Goal: Task Accomplishment & Management: Complete application form

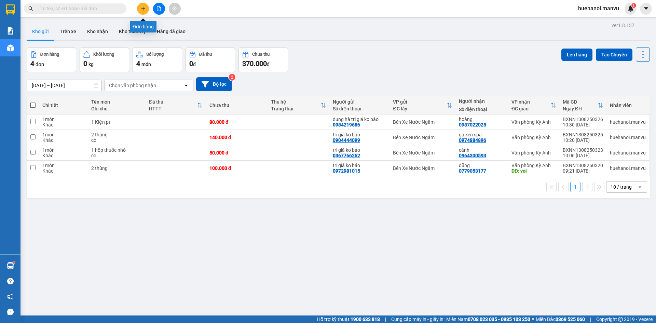
click at [142, 8] on icon "plus" at bounding box center [143, 8] width 5 height 5
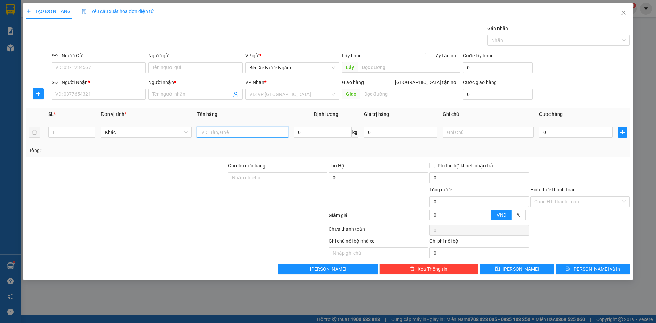
click at [231, 134] on input "text" at bounding box center [242, 132] width 91 height 11
type input "1 thùng"
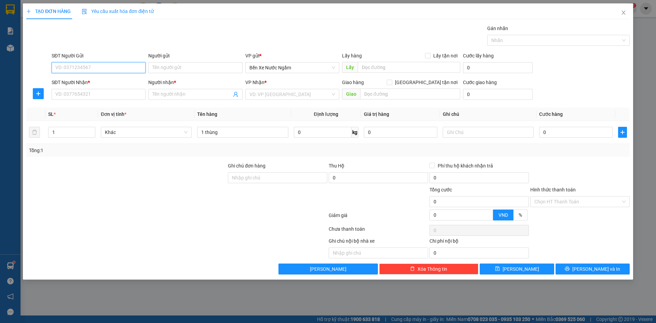
click at [128, 66] on input "SĐT Người Gửi" at bounding box center [99, 67] width 94 height 11
click at [126, 65] on input "222" at bounding box center [99, 67] width 94 height 11
click at [116, 91] on div "0399686222 - quân tri giá ko baó" at bounding box center [99, 93] width 86 height 8
type input "0399686222"
type input "quân tri giá ko baó"
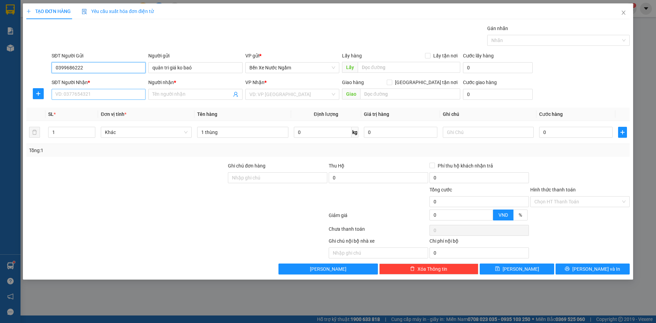
type input "0399686222"
click at [119, 95] on input "SĐT Người Nhận *" at bounding box center [99, 94] width 94 height 11
type input "0352384872"
click at [169, 93] on input "Người nhận *" at bounding box center [191, 95] width 79 height 8
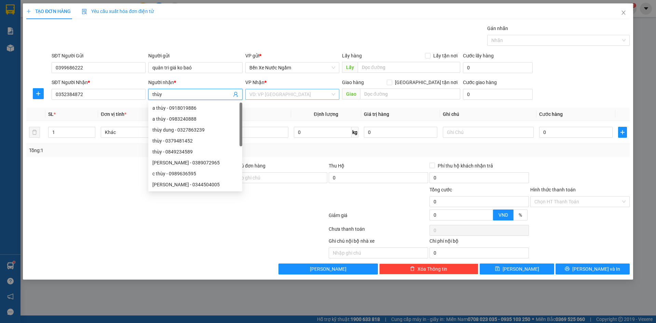
type input "thùy"
click at [289, 96] on input "search" at bounding box center [290, 94] width 81 height 10
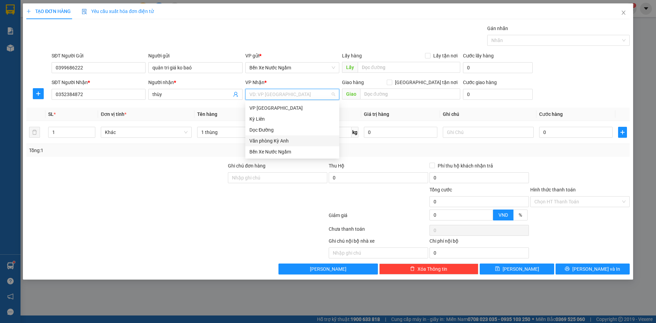
click at [284, 138] on div "Văn phòng Kỳ Anh" at bounding box center [293, 141] width 86 height 8
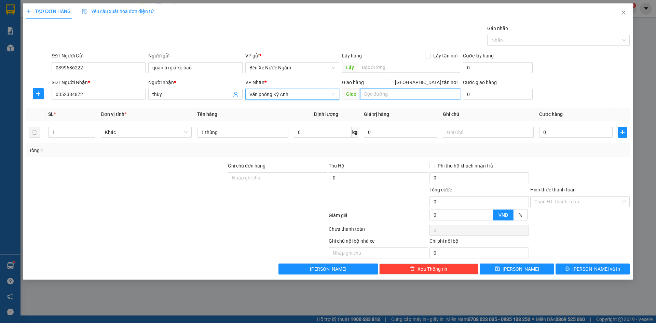
click at [368, 93] on input "text" at bounding box center [410, 94] width 100 height 11
type input "ky phú"
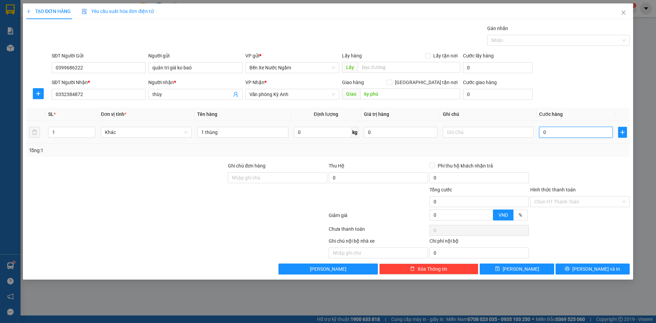
click at [565, 136] on input "0" at bounding box center [575, 132] width 73 height 11
type input "5"
type input "50"
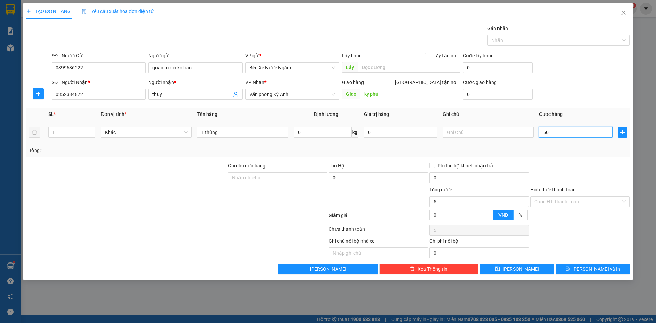
type input "50"
type input "500"
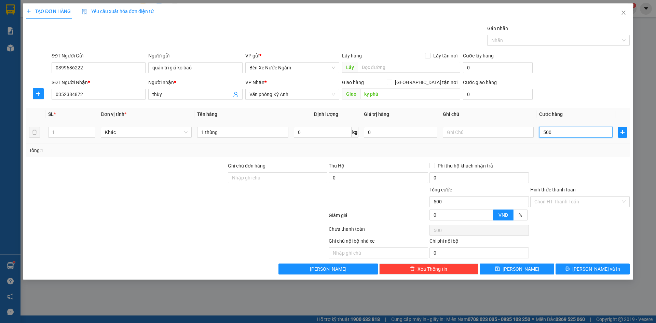
type input "5.000"
type input "50.000"
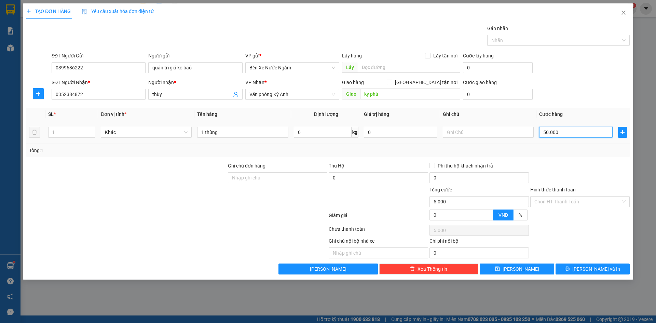
type input "50.000"
click at [569, 204] on input "Hình thức thanh toán" at bounding box center [578, 202] width 86 height 10
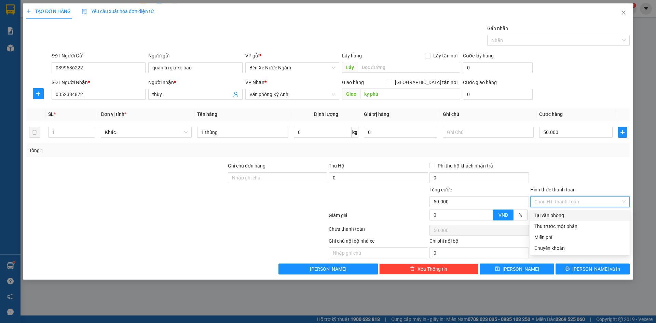
click at [554, 217] on div "Tại văn phòng" at bounding box center [580, 216] width 91 height 8
type input "0"
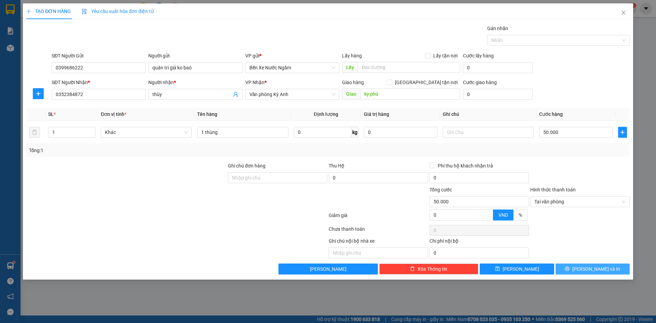
click at [569, 270] on button "[PERSON_NAME] và In" at bounding box center [593, 269] width 74 height 11
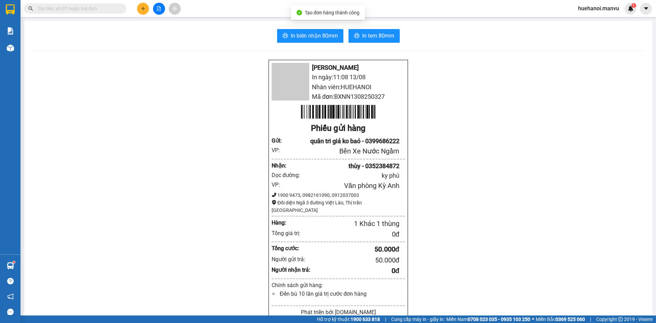
click at [311, 43] on div "In biên nhận 80mm In tem 80mm Mận Vũ In ngày: 11:08 [DATE] Nhân viên: HUEHANOI …" at bounding box center [338, 264] width 628 height 486
click at [311, 38] on span "In biên nhận 80mm" at bounding box center [314, 35] width 47 height 9
click at [143, 9] on icon "plus" at bounding box center [143, 8] width 4 height 0
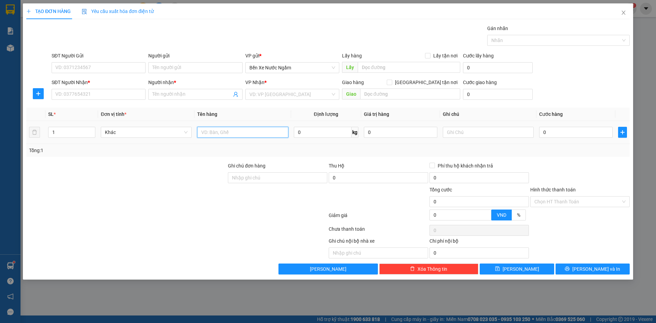
click at [252, 135] on input "text" at bounding box center [242, 132] width 91 height 11
type input "1 xốp"
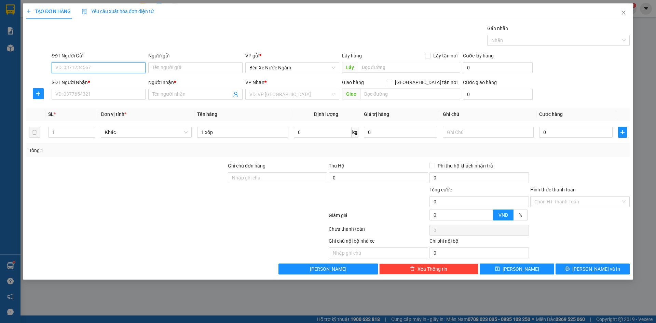
click at [95, 71] on input "SĐT Người Gửi" at bounding box center [99, 67] width 94 height 11
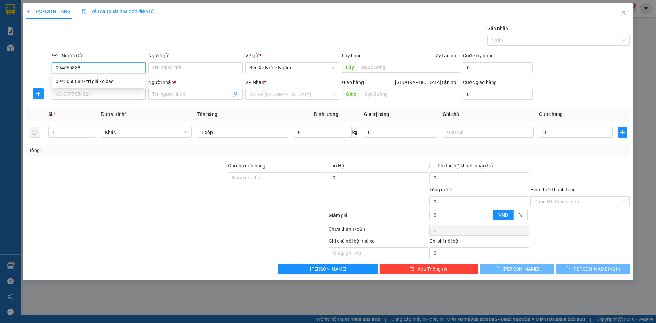
type input "0945658883"
click at [99, 83] on div "0945658883 - tri giá ko báo" at bounding box center [99, 82] width 86 height 8
type input "tri giá ko báo"
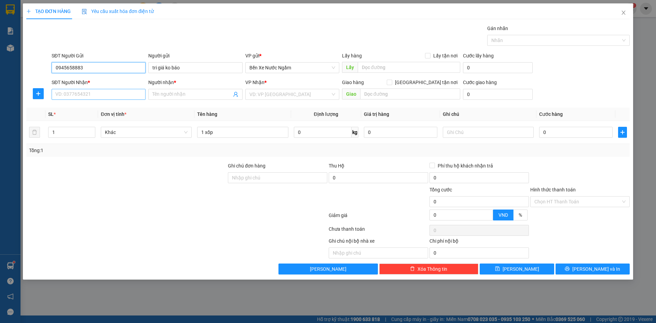
type input "0945658883"
click at [97, 93] on input "SĐT Người Nhận *" at bounding box center [99, 94] width 94 height 11
type input "0969157702"
click at [76, 108] on div "0969157702 - ko" at bounding box center [99, 108] width 86 height 8
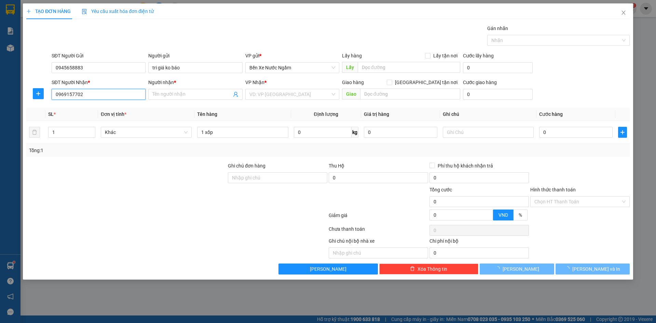
type input "ko"
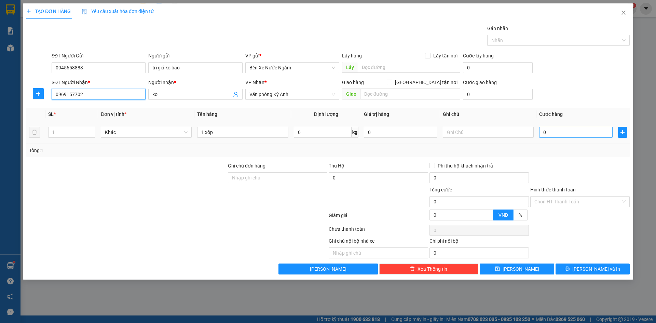
type input "0969157702"
click at [589, 127] on input "0" at bounding box center [575, 132] width 73 height 11
type input "5"
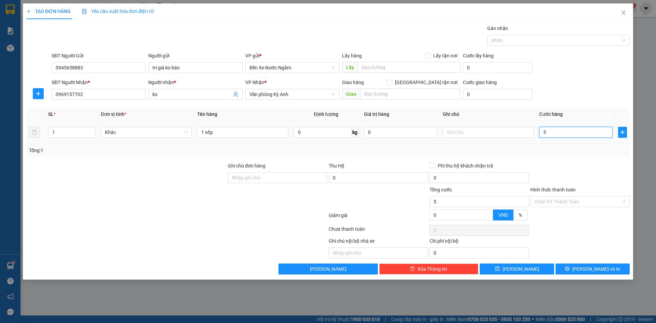
type input "50"
type input "500"
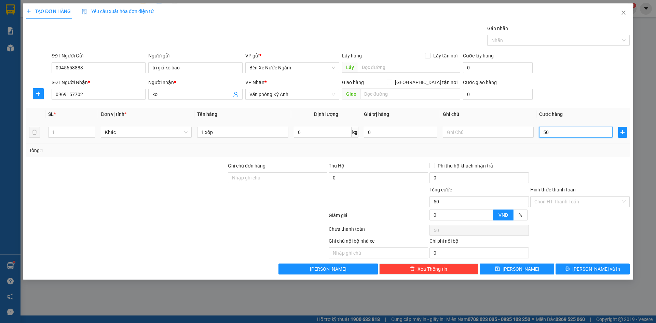
type input "500"
type input "5.000"
type input "50.000"
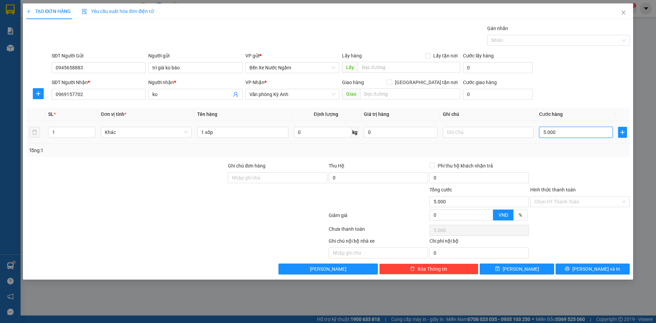
type input "50.000"
click at [579, 269] on button "[PERSON_NAME] và In" at bounding box center [593, 269] width 74 height 11
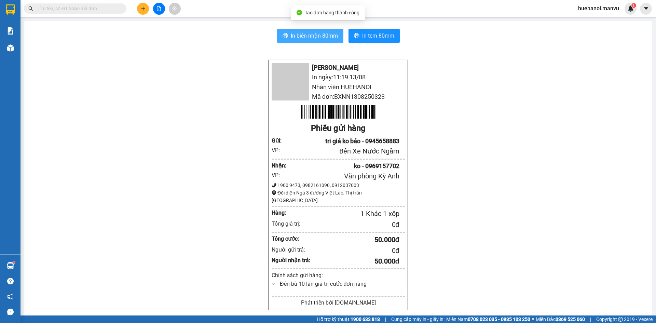
click at [318, 37] on span "In biên nhận 80mm" at bounding box center [314, 35] width 47 height 9
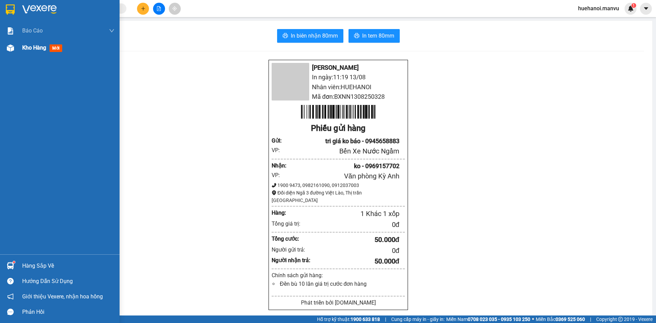
click at [32, 51] on div "Kho hàng mới" at bounding box center [43, 47] width 43 height 9
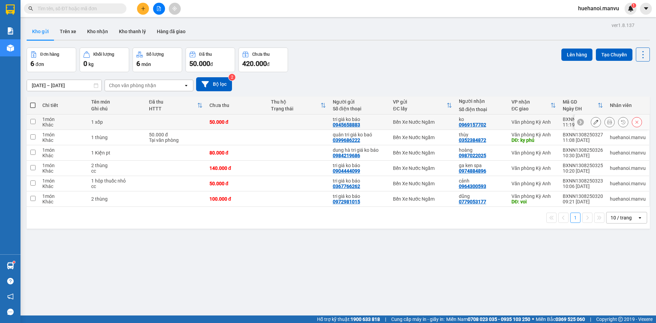
click at [57, 117] on div "1 món" at bounding box center [63, 119] width 42 height 5
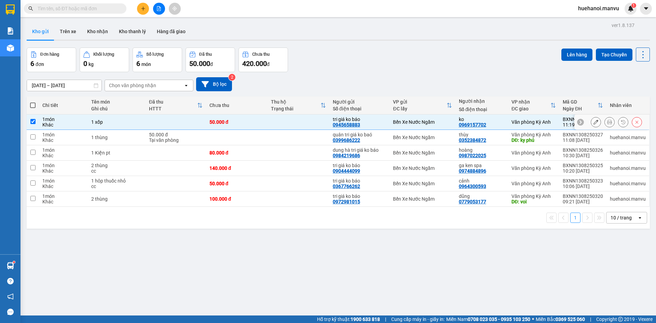
click at [57, 117] on div "1 món" at bounding box center [63, 119] width 42 height 5
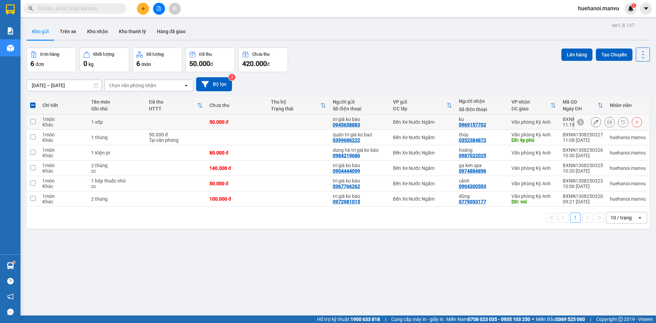
click at [57, 117] on div "1 món" at bounding box center [63, 119] width 42 height 5
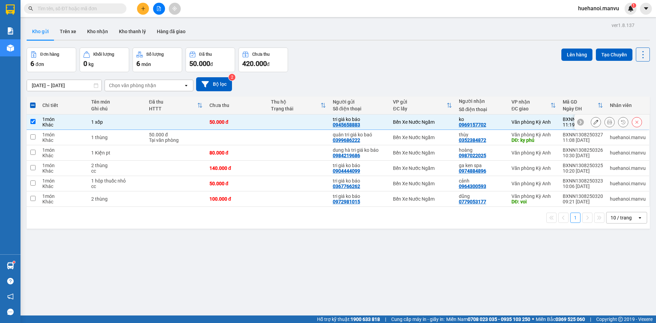
click at [31, 122] on input "checkbox" at bounding box center [32, 121] width 5 height 5
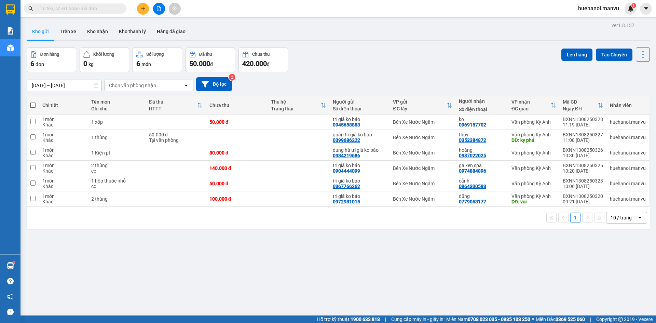
click at [35, 105] on span at bounding box center [32, 105] width 5 height 5
click at [33, 102] on input "checkbox" at bounding box center [33, 102] width 0 height 0
checkbox input "true"
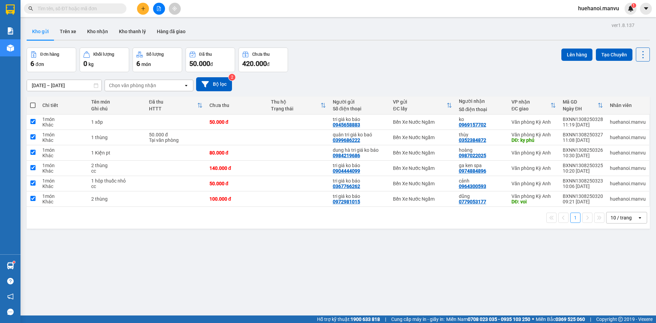
checkbox input "true"
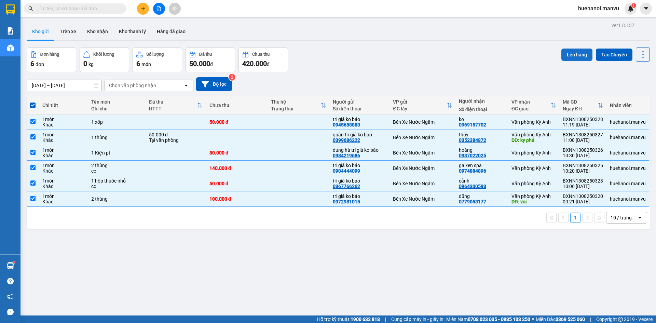
click at [571, 53] on button "Lên hàng" at bounding box center [577, 55] width 31 height 12
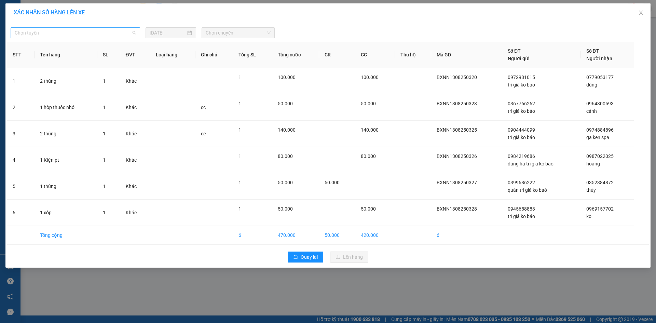
click at [26, 27] on div "Chọn tuyến" at bounding box center [76, 32] width 130 height 11
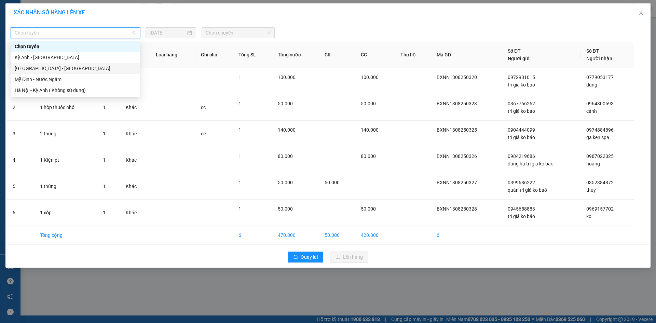
click at [23, 68] on div "[GEOGRAPHIC_DATA] - [GEOGRAPHIC_DATA]" at bounding box center [75, 69] width 121 height 8
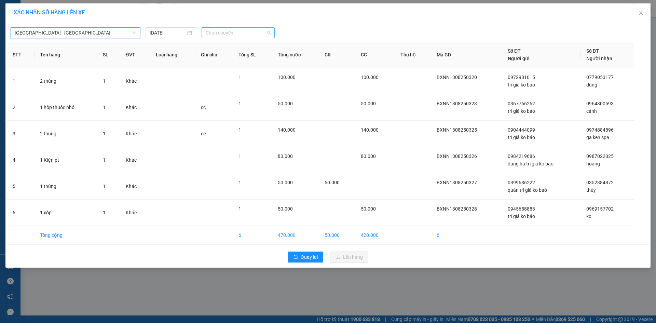
click at [226, 36] on span "Chọn chuyến" at bounding box center [238, 33] width 65 height 10
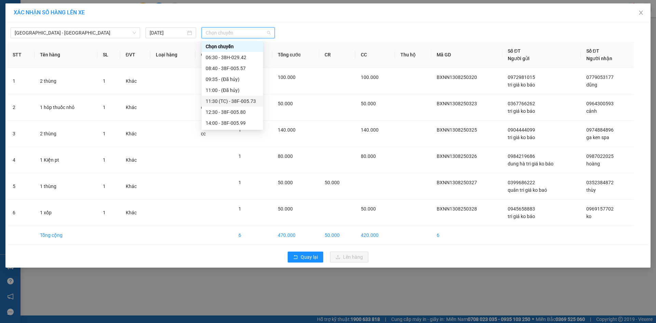
click at [218, 102] on div "11:30 (TC) - 38F-005.73" at bounding box center [232, 101] width 53 height 8
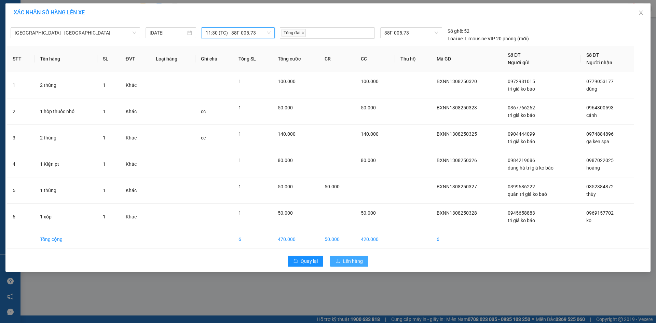
click at [344, 260] on span "Lên hàng" at bounding box center [353, 261] width 20 height 8
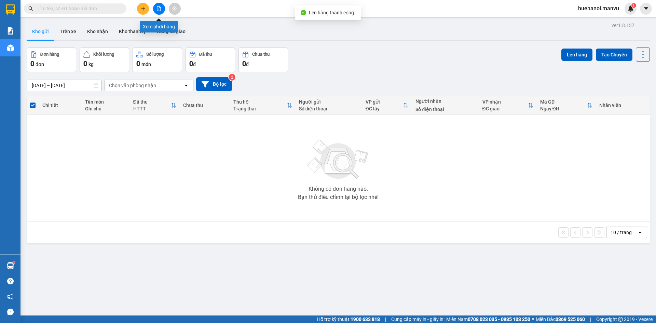
click at [160, 10] on icon "file-add" at bounding box center [159, 8] width 5 height 5
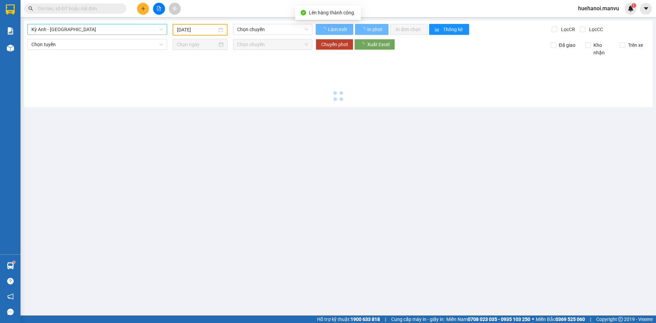
type input "[DATE]"
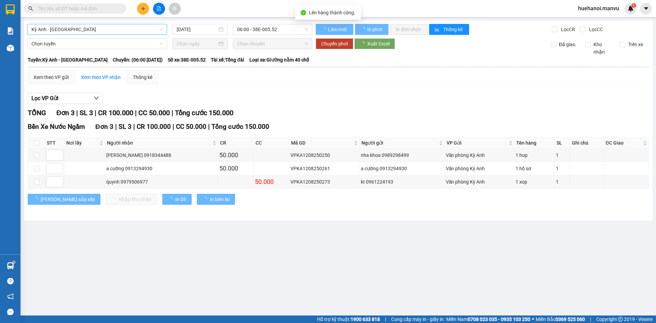
click at [81, 29] on span "Kỳ Anh - [GEOGRAPHIC_DATA]" at bounding box center [97, 29] width 132 height 10
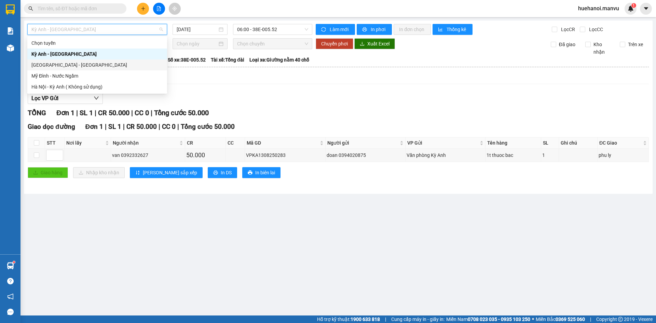
click at [64, 67] on div "[GEOGRAPHIC_DATA] - [GEOGRAPHIC_DATA]" at bounding box center [97, 65] width 132 height 8
type input "[DATE]"
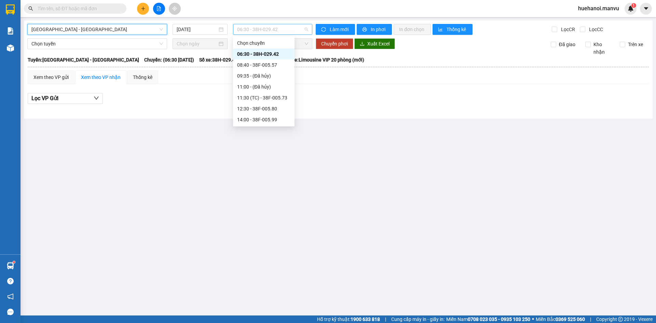
click at [285, 31] on span "06:30 - 38H-029.42" at bounding box center [272, 29] width 71 height 10
click at [276, 101] on div "11:30 (TC) - 38F-005.73" at bounding box center [263, 98] width 53 height 8
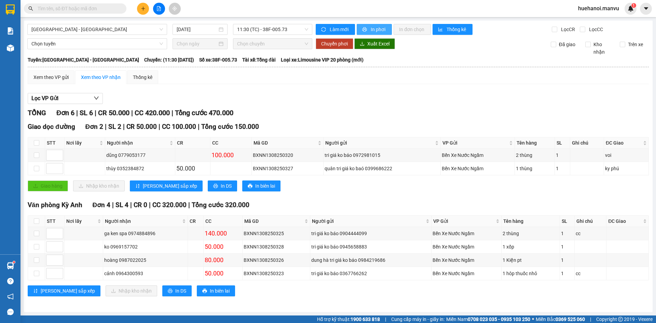
click at [379, 32] on span "In phơi" at bounding box center [379, 30] width 16 height 8
click at [377, 33] on button "In phơi" at bounding box center [374, 29] width 35 height 11
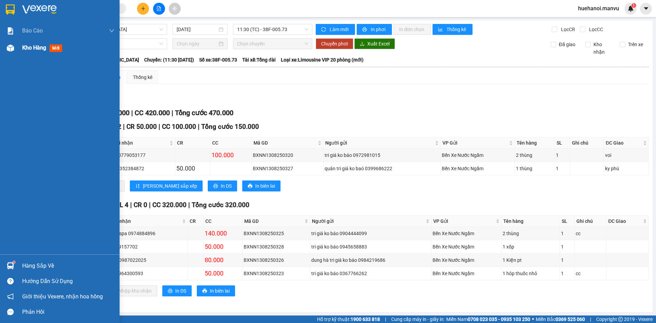
click at [31, 44] on span "Kho hàng" at bounding box center [34, 47] width 24 height 6
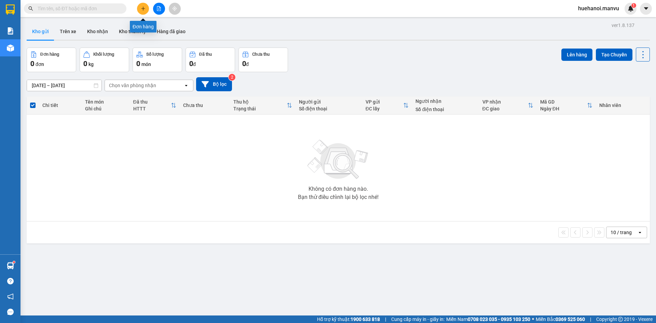
click at [142, 6] on icon "plus" at bounding box center [143, 8] width 5 height 5
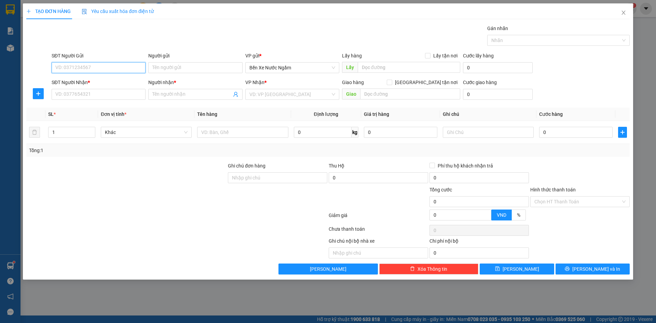
click at [99, 67] on input "SĐT Người Gửi" at bounding box center [99, 67] width 94 height 11
type input "0867799567"
click at [106, 82] on div "0867799567 - tri giá ko báo" at bounding box center [99, 82] width 86 height 8
type input "tri giá ko báo"
type input "0867799567"
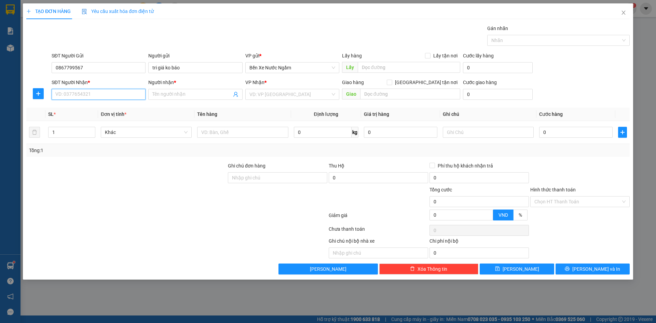
click at [106, 95] on input "SĐT Người Nhận *" at bounding box center [99, 94] width 94 height 11
type input "0911949019"
click at [100, 110] on div "0911949019 - [PERSON_NAME]" at bounding box center [99, 108] width 86 height 8
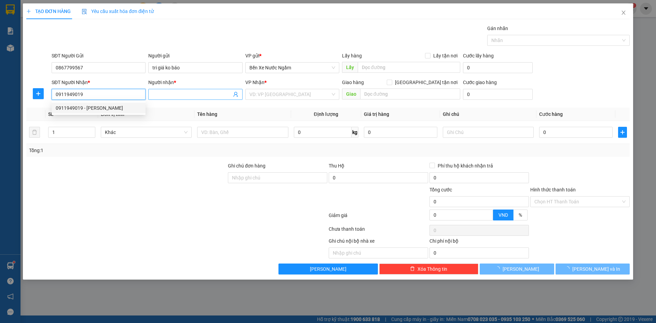
type input "[PERSON_NAME]"
type input "kỳ thinh"
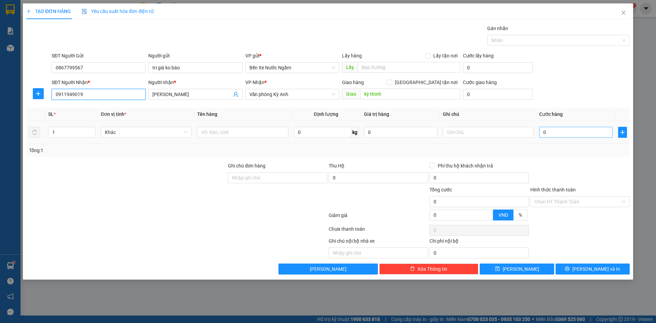
type input "0911949019"
click at [567, 132] on input "0" at bounding box center [575, 132] width 73 height 11
type input "5"
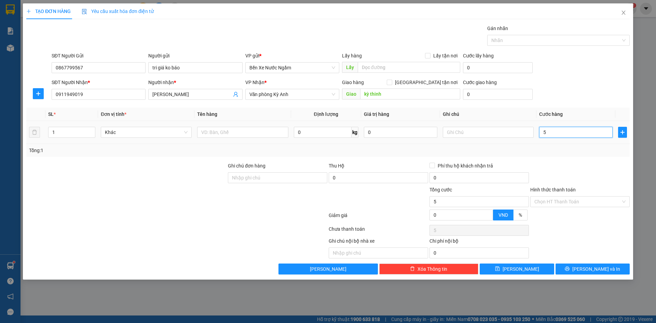
type input "50"
type input "500"
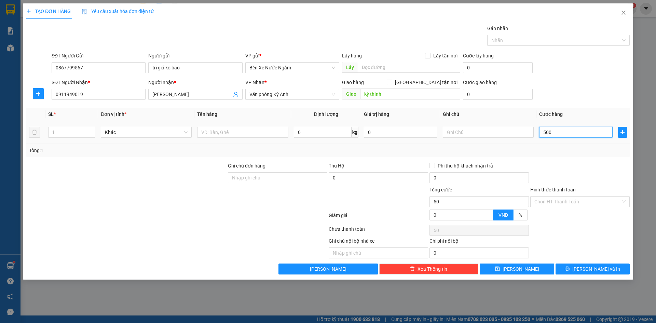
type input "500"
type input "5.000"
type input "50.000"
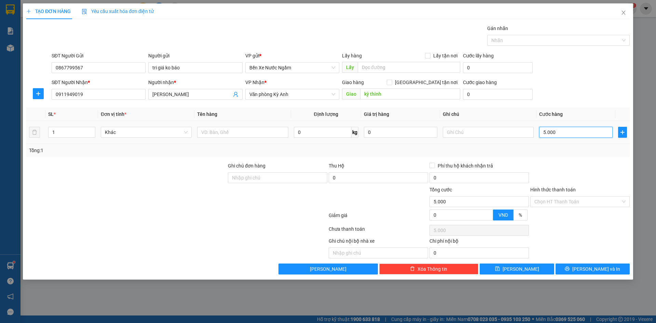
type input "50.000"
click at [563, 270] on button "[PERSON_NAME] và In" at bounding box center [593, 269] width 74 height 11
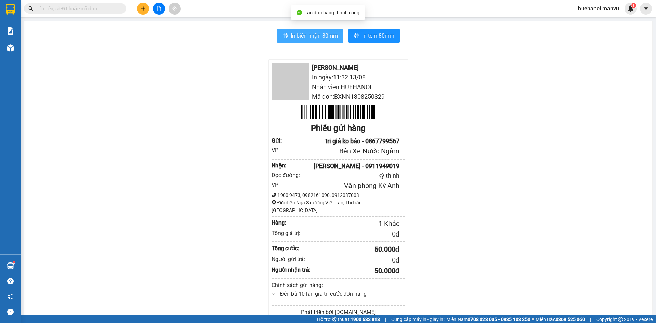
click at [317, 37] on span "In biên nhận 80mm" at bounding box center [314, 35] width 47 height 9
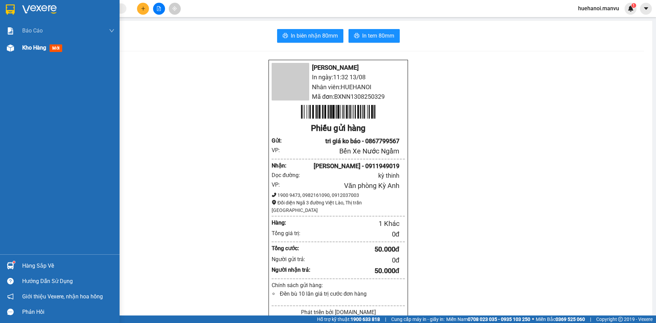
click at [40, 46] on span "Kho hàng" at bounding box center [34, 47] width 24 height 6
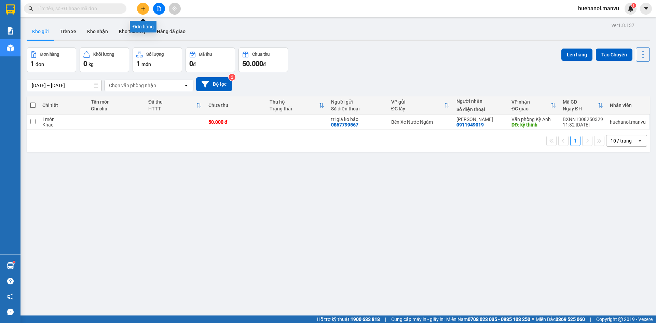
click at [145, 8] on icon "plus" at bounding box center [143, 8] width 5 height 5
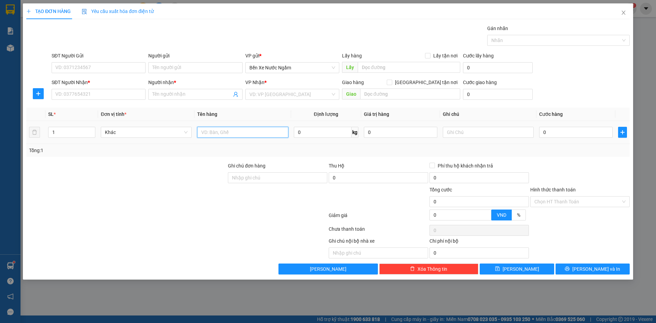
click at [244, 136] on input "text" at bounding box center [242, 132] width 91 height 11
type input "10 thùng máy may"
click at [111, 96] on input "SĐT Người Nhận *" at bounding box center [99, 94] width 94 height 11
type input "0989294539"
click at [159, 91] on input "Người nhận *" at bounding box center [191, 95] width 79 height 8
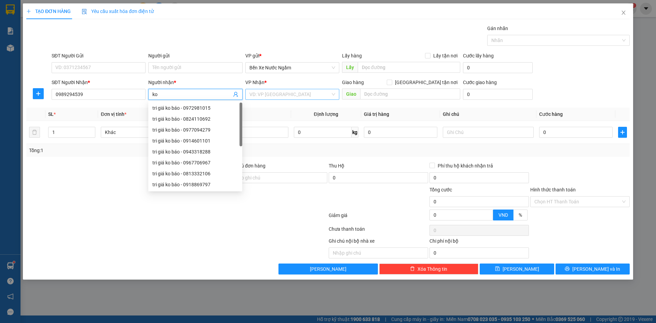
type input "ko"
click at [275, 96] on input "search" at bounding box center [290, 94] width 81 height 10
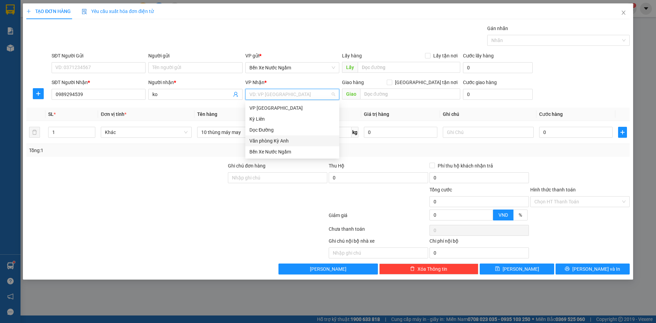
click at [281, 138] on div "Văn phòng Kỳ Anh" at bounding box center [293, 141] width 86 height 8
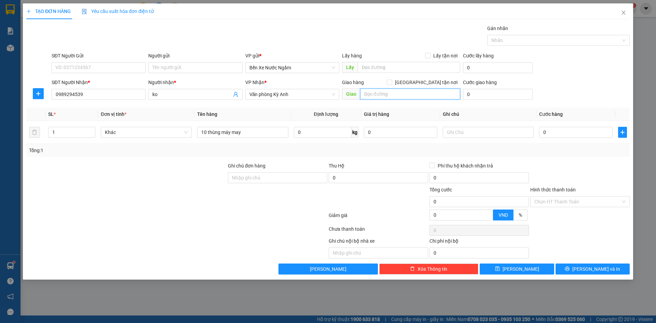
click at [374, 97] on input "text" at bounding box center [410, 94] width 100 height 11
type input "d"
type input "đg tránh ht"
click at [576, 137] on input "0" at bounding box center [575, 132] width 73 height 11
type input "1"
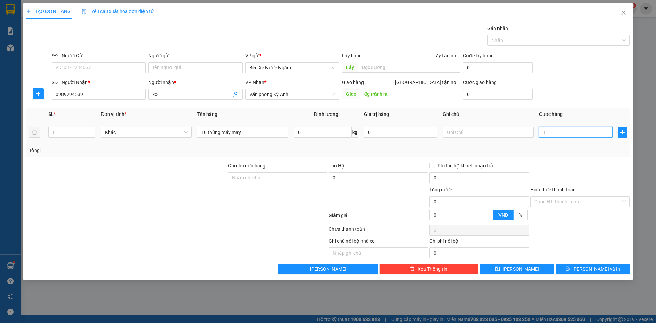
type input "1"
type input "10"
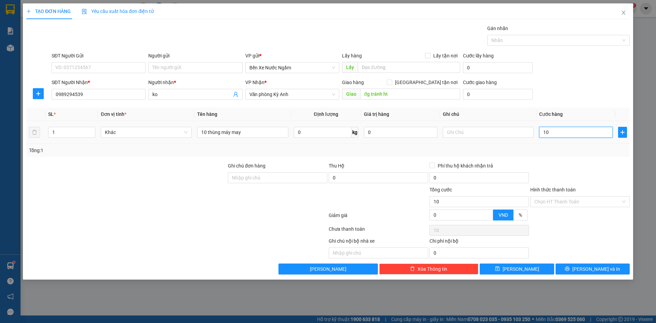
type input "100"
type input "1.000"
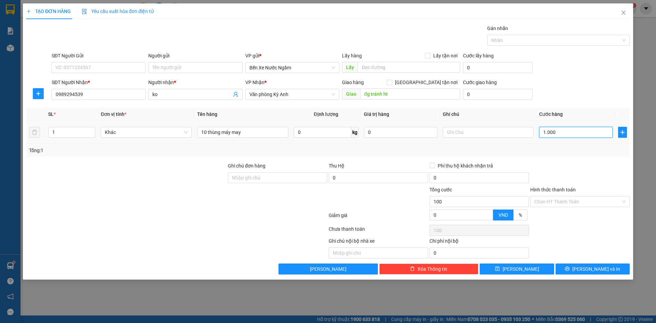
type input "1.000"
type input "10.000"
type input "100.000"
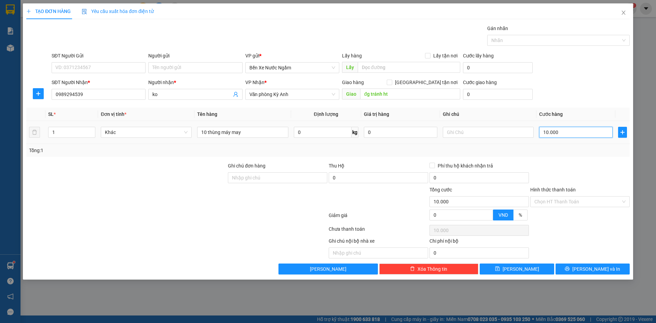
type input "100.000"
type input "1.000.000"
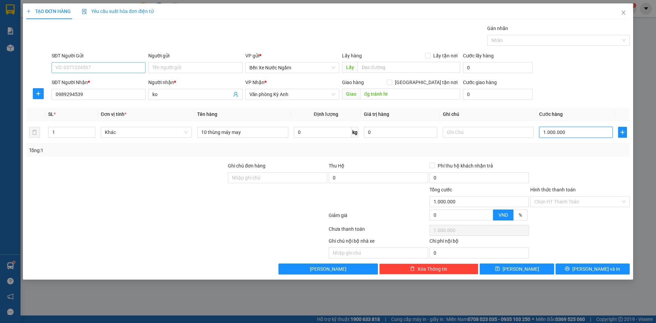
type input "1.000.000"
click at [79, 65] on input "SĐT Người Gửi" at bounding box center [99, 67] width 94 height 11
type input "0985796777"
click at [159, 70] on input "Người gửi" at bounding box center [195, 67] width 94 height 11
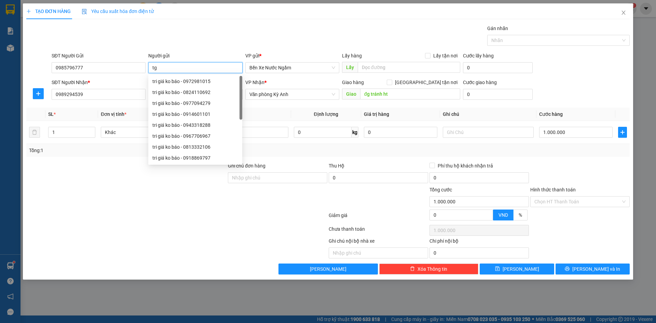
type input "t"
type input "tri giá ko báo"
click at [539, 266] on button "[PERSON_NAME]" at bounding box center [517, 269] width 74 height 11
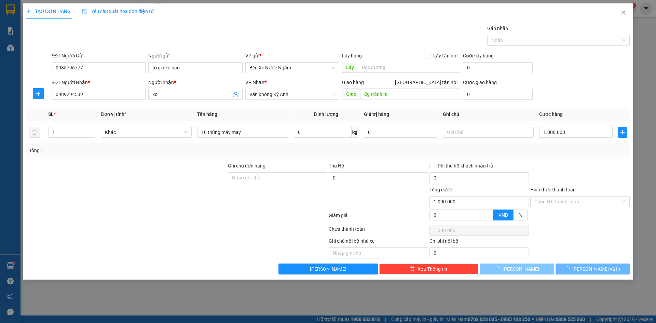
type input "0"
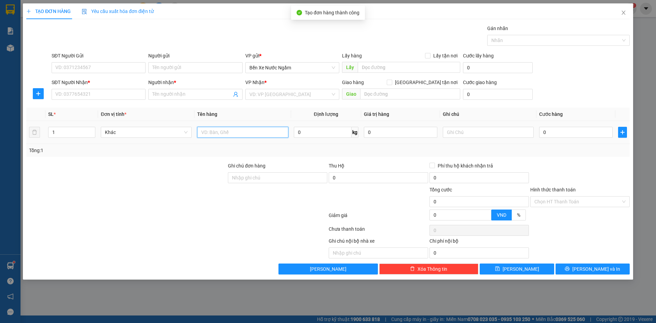
click at [231, 134] on input "text" at bounding box center [242, 132] width 91 height 11
type input "2 thùng gỗ"
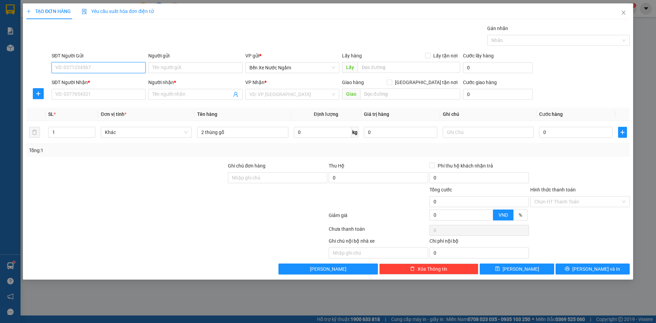
click at [86, 68] on input "SĐT Người Gửi" at bounding box center [99, 67] width 94 height 11
type input "0945545302"
click at [94, 94] on input "SĐT Người Nhận *" at bounding box center [99, 94] width 94 height 11
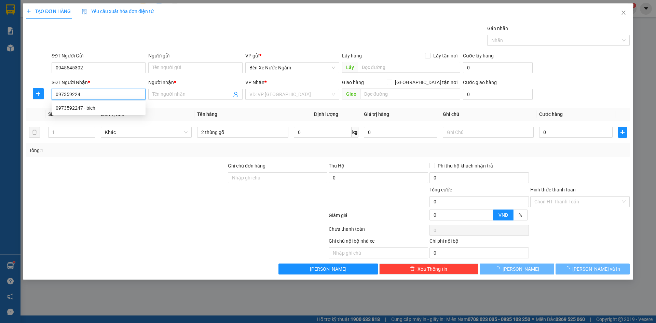
type input "0973592247"
click at [91, 108] on div "0973592247 - bích" at bounding box center [99, 108] width 86 height 8
type input "bích"
type input "cổng fo"
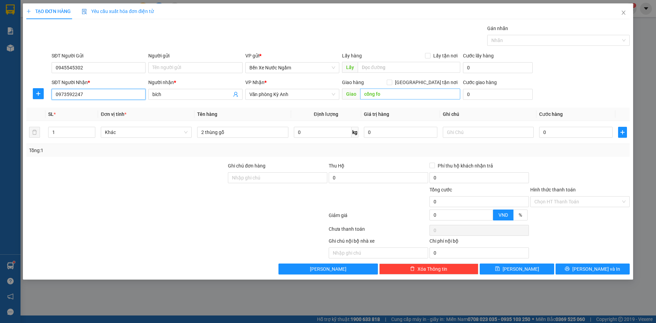
type input "0973592247"
click at [397, 96] on input "cổng fo" at bounding box center [410, 94] width 100 height 11
type input "k"
type input "kỳ liên"
click at [166, 67] on input "Người gửi" at bounding box center [195, 67] width 94 height 11
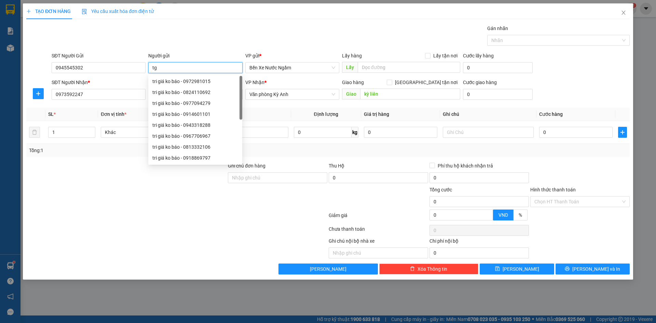
type input "t"
type input "tri giá ko báo"
click at [550, 132] on input "0" at bounding box center [575, 132] width 73 height 11
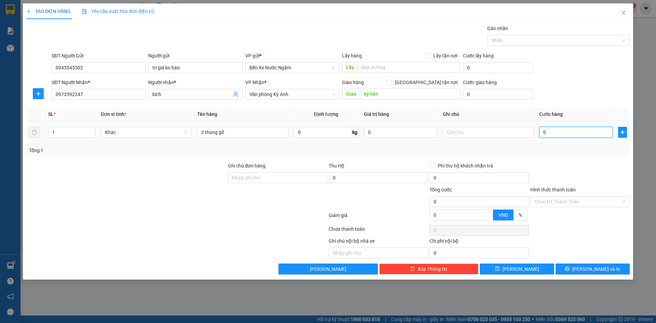
type input "4"
type input "40"
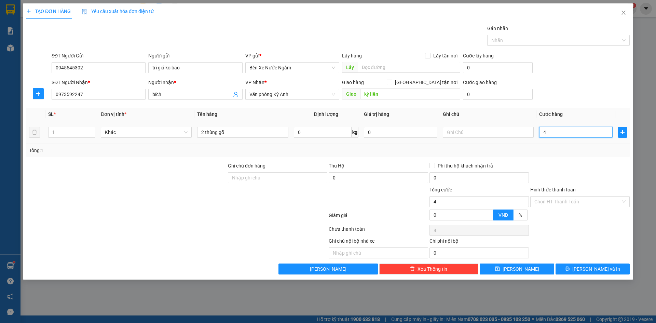
type input "40"
type input "400"
type input "4.000"
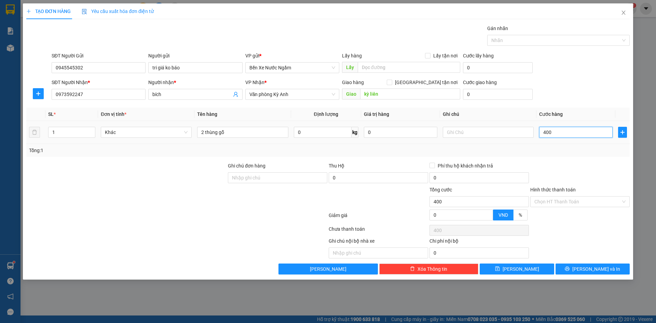
type input "4.000"
type input "40.000"
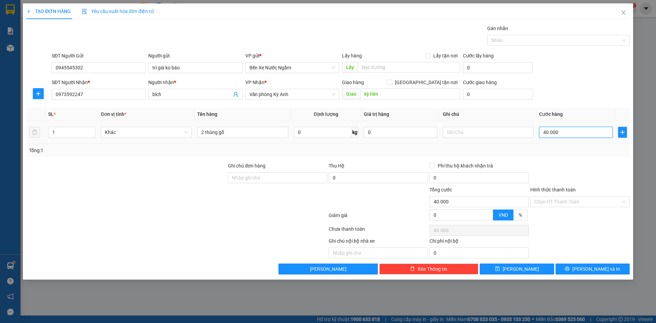
type input "400.000"
click at [514, 274] on button "[PERSON_NAME]" at bounding box center [517, 269] width 74 height 11
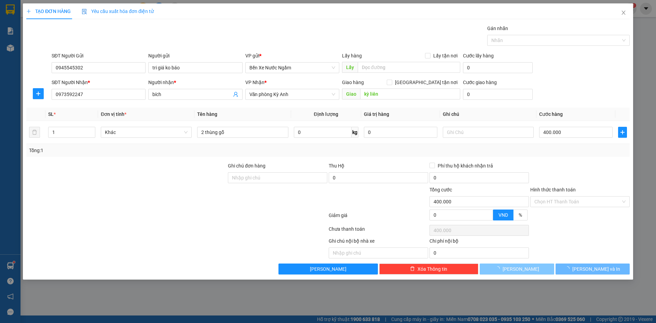
type input "0"
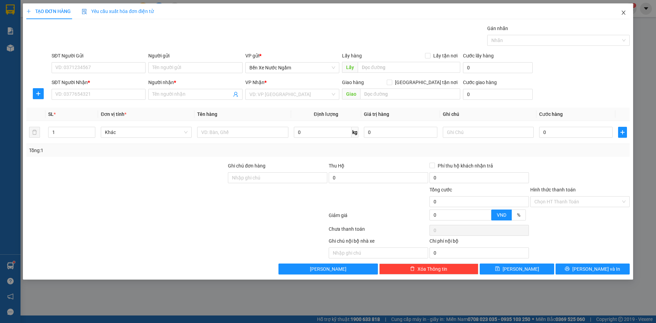
click at [627, 8] on span "Close" at bounding box center [623, 12] width 19 height 19
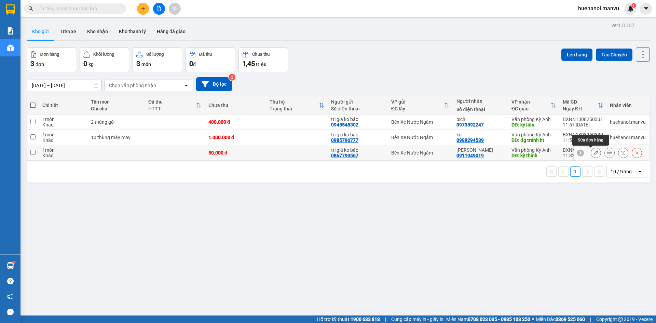
click at [594, 151] on icon at bounding box center [596, 152] width 5 height 5
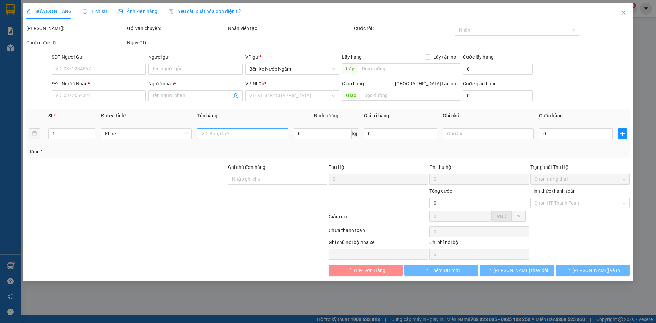
type input "0867799567"
type input "tri giá ko báo"
type input "0911949019"
type input "[PERSON_NAME]"
type input "kỳ thinh"
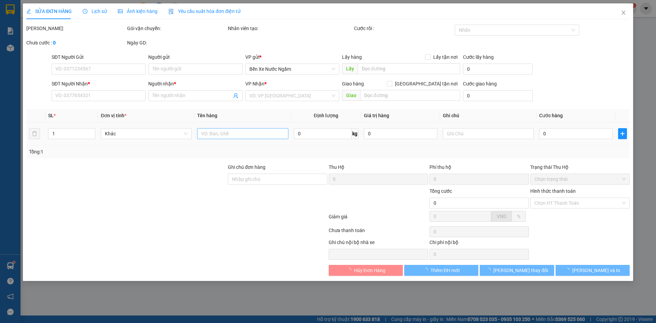
type input "50.000"
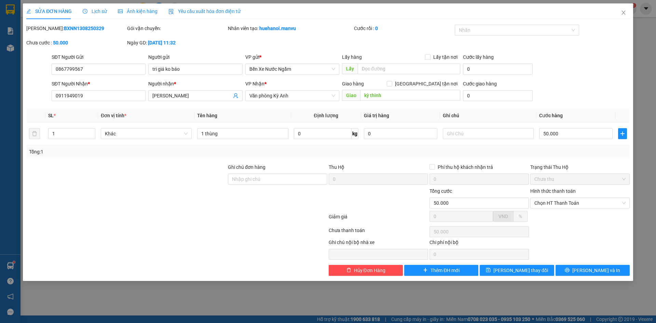
type input "1 thùng"
click at [534, 265] on div "Total Paid Fee 0 Total UnPaid Fee 50.000 Cash Collection Total Fee Mã ĐH: BXNN1…" at bounding box center [328, 150] width 604 height 251
click at [533, 271] on span "[PERSON_NAME] thay đổi" at bounding box center [521, 271] width 55 height 8
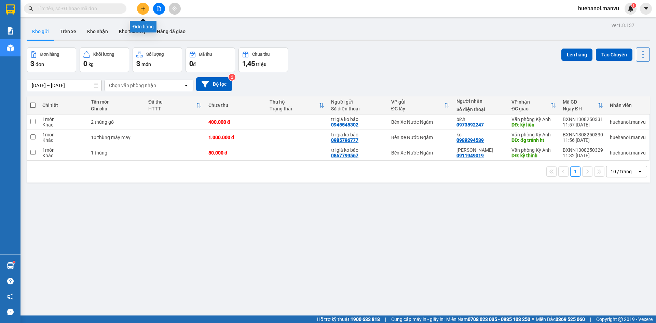
click at [143, 9] on icon "plus" at bounding box center [143, 8] width 4 height 0
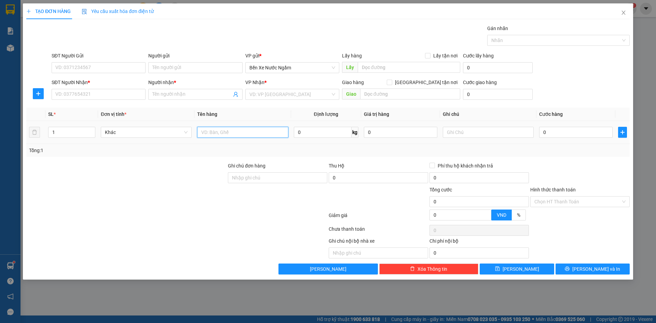
click at [208, 131] on input "text" at bounding box center [242, 132] width 91 height 11
type input "1 xốp bánh giò"
click at [86, 97] on input "SĐT Người Nhận *" at bounding box center [99, 94] width 94 height 11
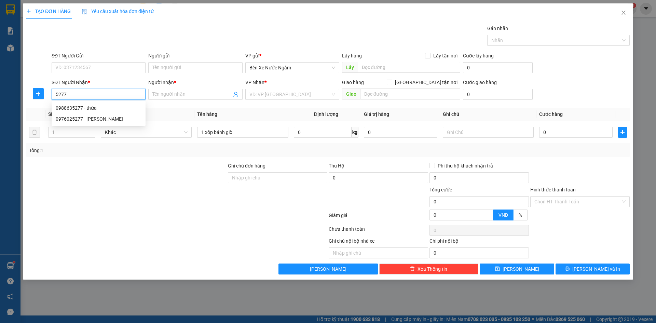
click at [86, 97] on input "5277" at bounding box center [99, 94] width 94 height 11
click at [84, 109] on div "0988635277 - thừa" at bounding box center [99, 108] width 86 height 8
type input "0988635277"
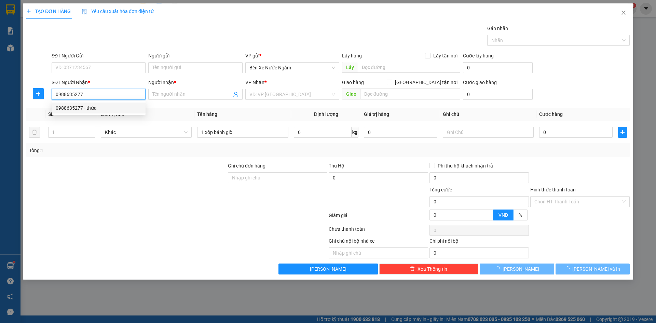
type input "thừa"
type input "k đồng"
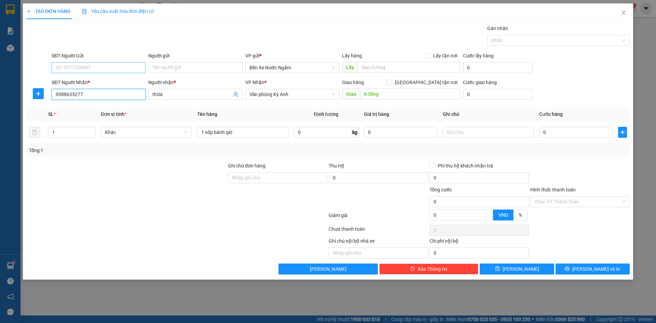
type input "0988635277"
click at [102, 68] on input "SĐT Người Gửi" at bounding box center [99, 67] width 94 height 11
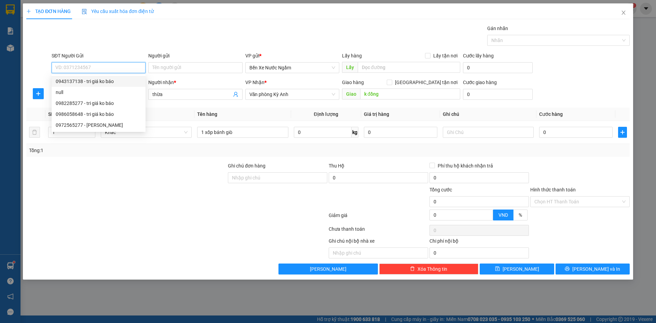
click at [79, 83] on div "0943137138 - tri giá ko báo" at bounding box center [99, 82] width 86 height 8
type input "0943137138"
type input "tri giá ko báo"
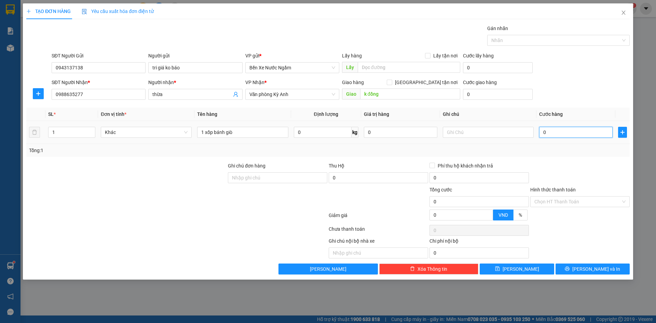
click at [557, 136] on input "0" at bounding box center [575, 132] width 73 height 11
type input "5"
type input "50"
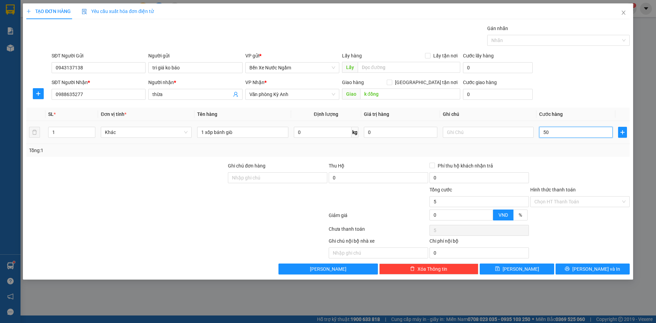
type input "50"
type input "500"
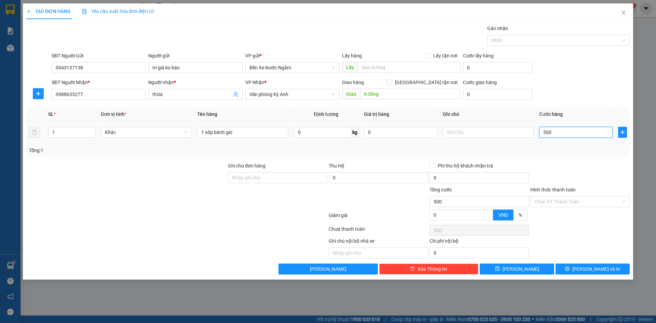
type input "5.000"
type input "50.000"
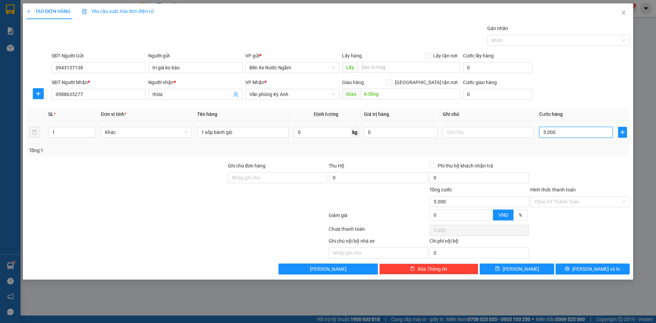
type input "50.000"
click at [576, 272] on button "[PERSON_NAME] và In" at bounding box center [593, 269] width 74 height 11
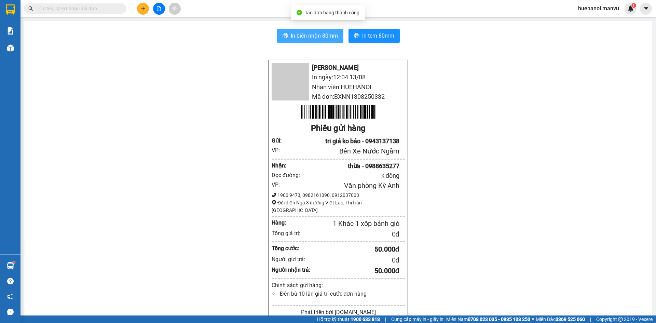
click at [304, 41] on button "In biên nhận 80mm" at bounding box center [310, 36] width 66 height 14
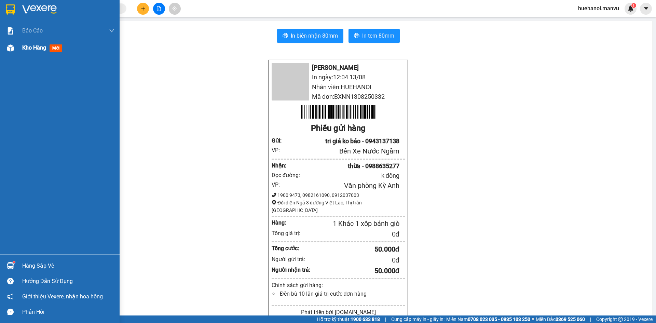
click at [28, 49] on span "Kho hàng" at bounding box center [34, 47] width 24 height 6
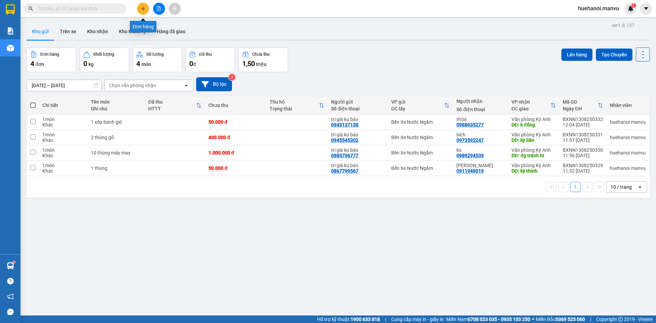
click at [139, 10] on button at bounding box center [143, 9] width 12 height 12
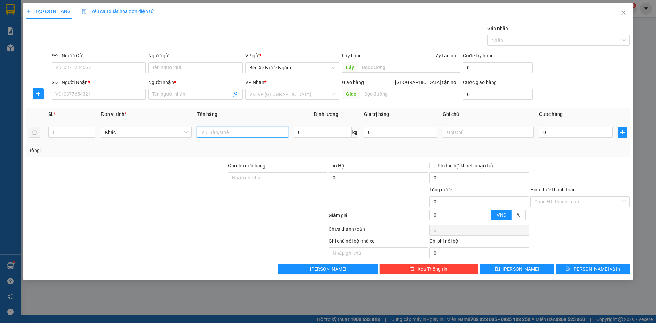
click at [229, 132] on input "text" at bounding box center [242, 132] width 91 height 11
type input "1 bọc đen"
click at [60, 90] on input "SĐT Người Nhận *" at bounding box center [99, 94] width 94 height 11
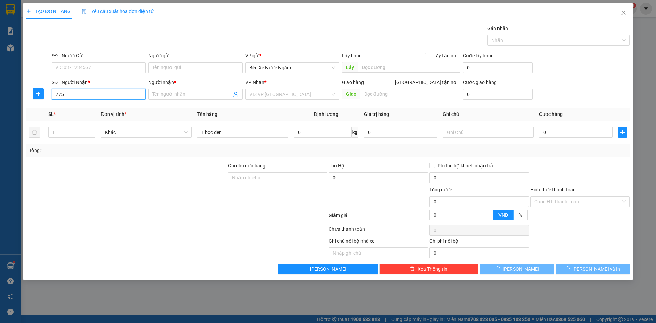
click at [60, 90] on input "775" at bounding box center [99, 94] width 94 height 11
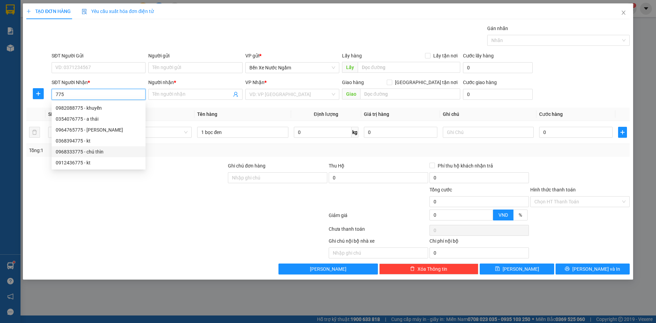
click at [100, 153] on div "0968333775 - chú thìn" at bounding box center [99, 152] width 86 height 8
type input "0968333775"
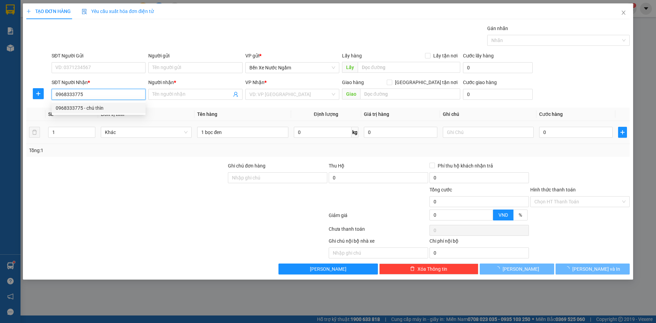
type input "chú thìn"
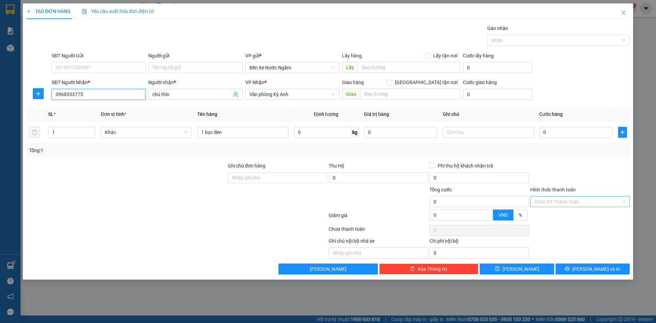
type input "0968333775"
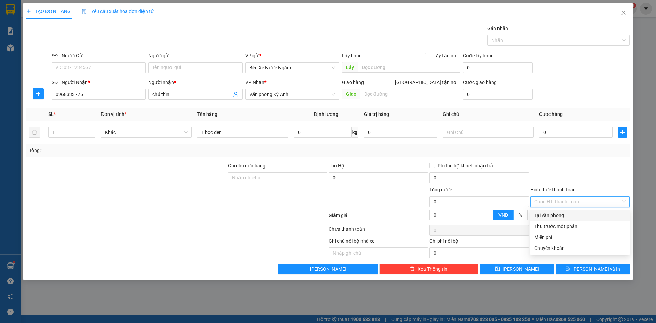
click at [569, 203] on input "Hình thức thanh toán" at bounding box center [578, 202] width 86 height 10
click at [557, 237] on div "Miễn phí" at bounding box center [580, 237] width 91 height 8
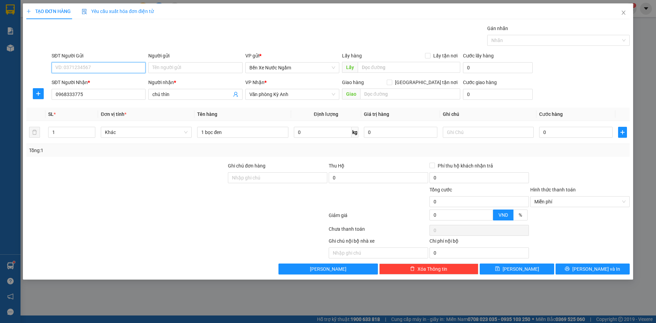
click at [129, 69] on input "SĐT Người Gửi" at bounding box center [99, 67] width 94 height 11
click at [206, 74] on div "Người gửi Tên người gửi" at bounding box center [195, 64] width 94 height 24
click at [197, 70] on input "Người gửi" at bounding box center [195, 67] width 94 height 11
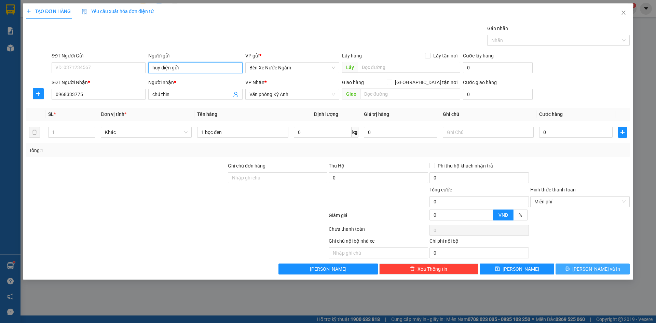
type input "huy điện gửi"
click at [576, 271] on button "[PERSON_NAME] và In" at bounding box center [593, 269] width 74 height 11
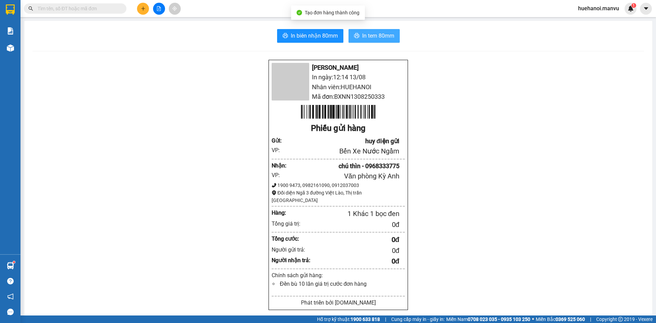
click at [363, 39] on span "In tem 80mm" at bounding box center [378, 35] width 32 height 9
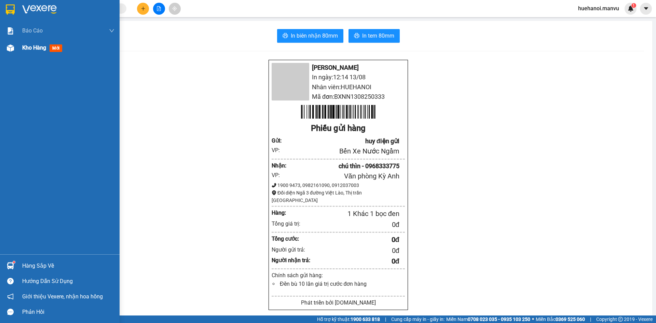
click at [26, 48] on span "Kho hàng" at bounding box center [34, 47] width 24 height 6
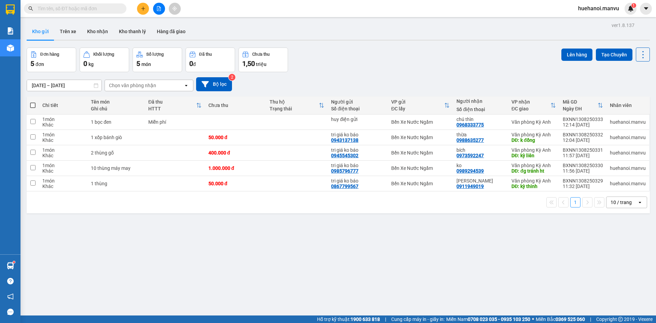
click at [33, 108] on span at bounding box center [32, 105] width 5 height 5
click at [33, 102] on input "checkbox" at bounding box center [33, 102] width 0 height 0
checkbox input "true"
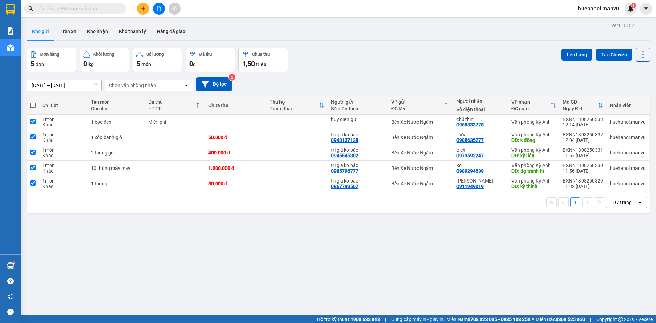
checkbox input "true"
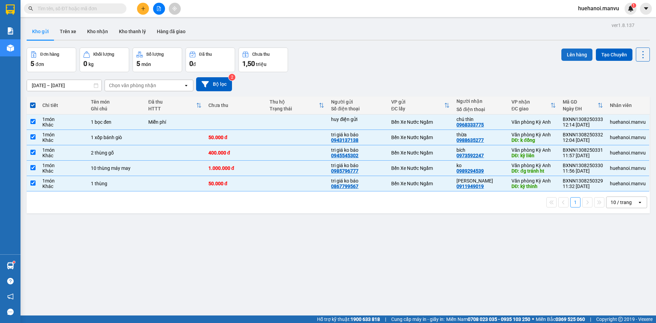
click at [577, 57] on button "Lên hàng" at bounding box center [577, 55] width 31 height 12
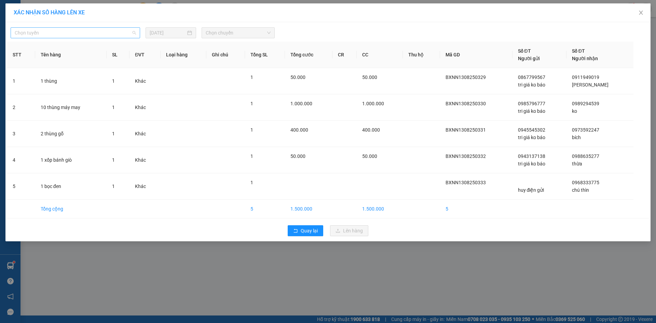
click at [36, 32] on span "Chọn tuyến" at bounding box center [75, 33] width 121 height 10
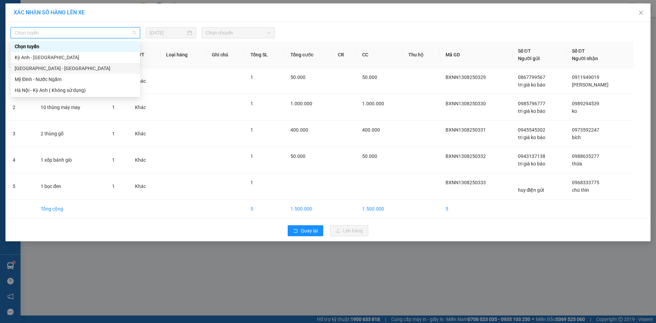
click at [26, 67] on div "[GEOGRAPHIC_DATA] - [GEOGRAPHIC_DATA]" at bounding box center [75, 69] width 121 height 8
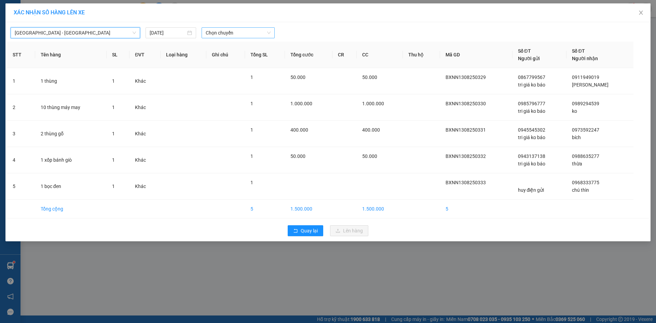
click at [223, 36] on span "Chọn chuyến" at bounding box center [238, 33] width 65 height 10
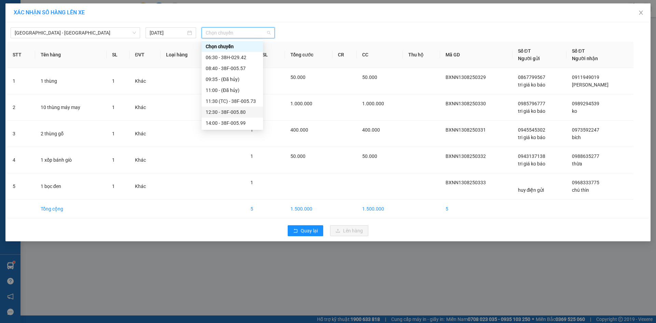
click at [221, 112] on div "12:30 - 38F-005.80" at bounding box center [232, 112] width 53 height 8
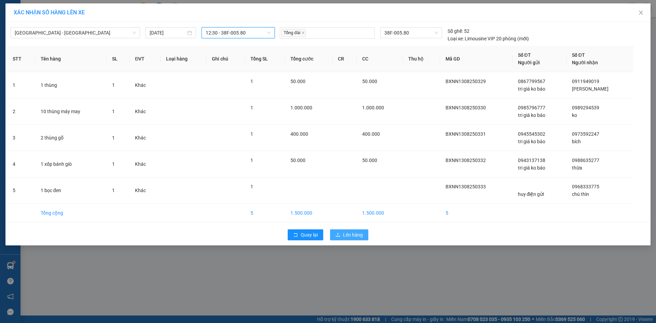
click at [341, 237] on button "Lên hàng" at bounding box center [349, 234] width 38 height 11
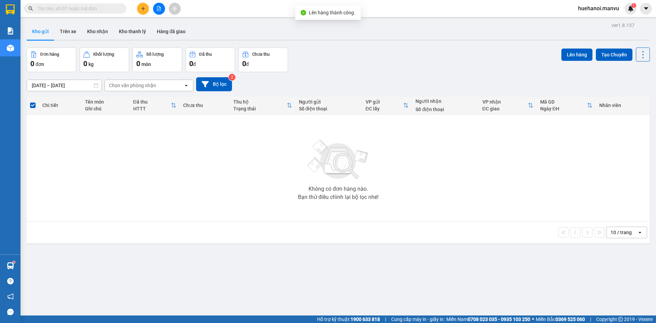
click at [161, 10] on icon "file-add" at bounding box center [159, 8] width 4 height 5
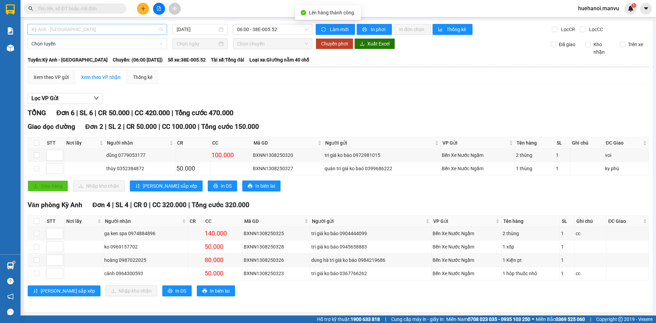
click at [94, 31] on span "Kỳ Anh - [GEOGRAPHIC_DATA]" at bounding box center [97, 29] width 132 height 10
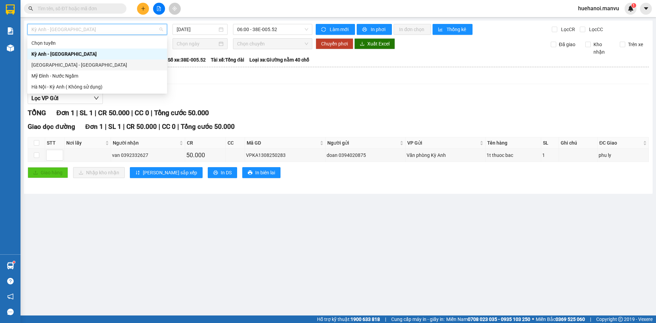
click at [72, 64] on div "[GEOGRAPHIC_DATA] - [GEOGRAPHIC_DATA]" at bounding box center [97, 65] width 132 height 8
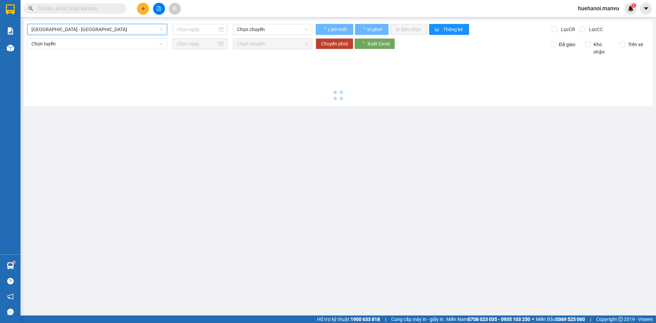
type input "[DATE]"
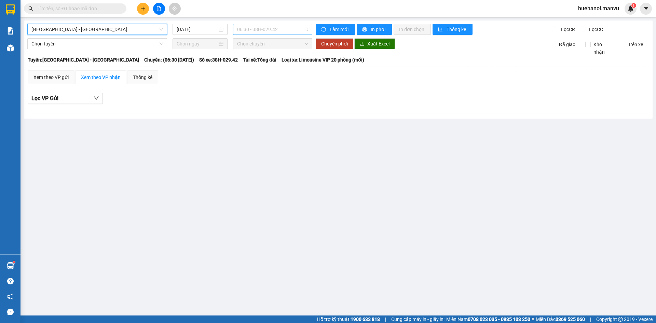
click at [264, 31] on span "06:30 - 38H-029.42" at bounding box center [272, 29] width 71 height 10
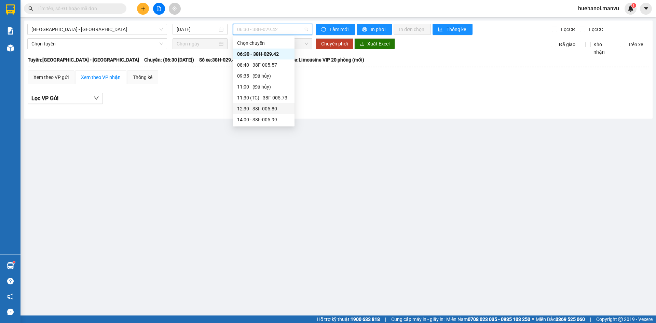
click at [265, 110] on div "12:30 - 38F-005.80" at bounding box center [263, 109] width 53 height 8
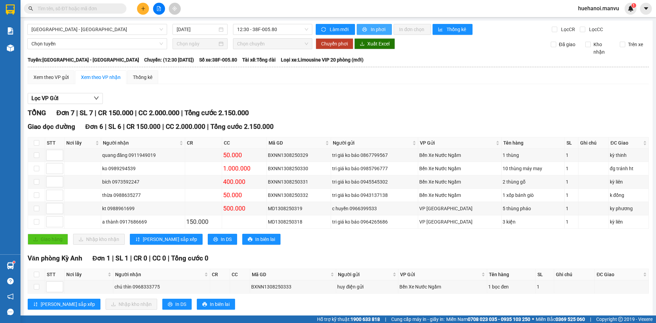
click at [375, 34] on button "In phơi" at bounding box center [374, 29] width 35 height 11
click at [374, 29] on span "In phơi" at bounding box center [379, 30] width 16 height 8
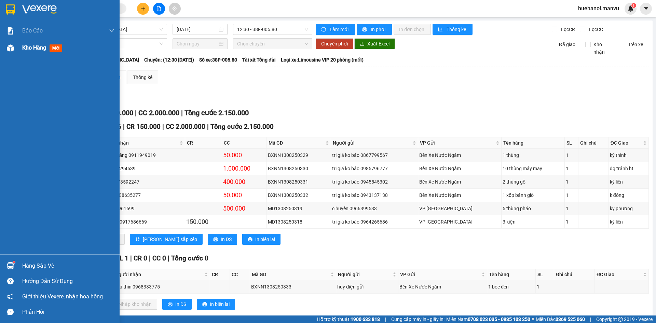
click at [34, 44] on span "Kho hàng" at bounding box center [34, 47] width 24 height 6
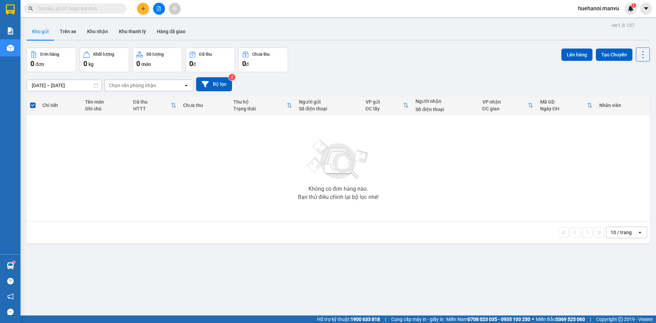
click at [456, 284] on div "ver 1.8.137 Kho gửi Trên xe Kho nhận Kho thanh [PERSON_NAME] đã giao Đơn hàng 0…" at bounding box center [338, 182] width 629 height 323
click at [145, 10] on icon "plus" at bounding box center [143, 8] width 5 height 5
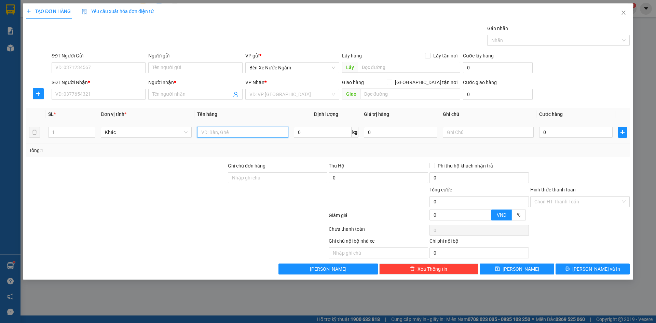
click at [254, 135] on input "text" at bounding box center [242, 132] width 91 height 11
type input "5 [PERSON_NAME]"
click at [569, 133] on input "0" at bounding box center [575, 132] width 73 height 11
type input "2"
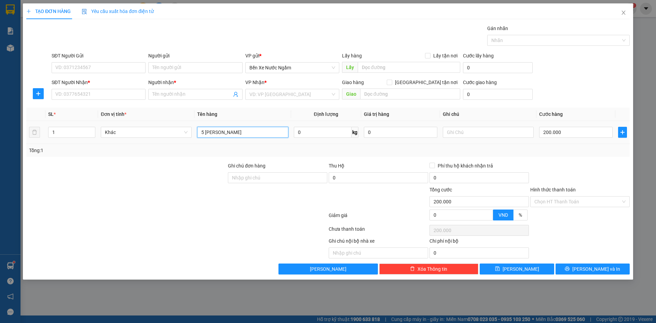
click at [247, 133] on input "5 [PERSON_NAME]" at bounding box center [242, 132] width 91 height 11
click at [566, 133] on input "200.000" at bounding box center [575, 132] width 73 height 11
click at [92, 96] on input "SĐT Người Nhận *" at bounding box center [99, 94] width 94 height 11
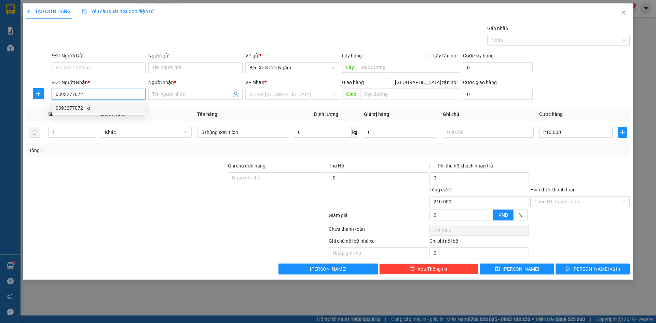
click at [65, 111] on div "0393277072 - kt" at bounding box center [99, 108] width 86 height 8
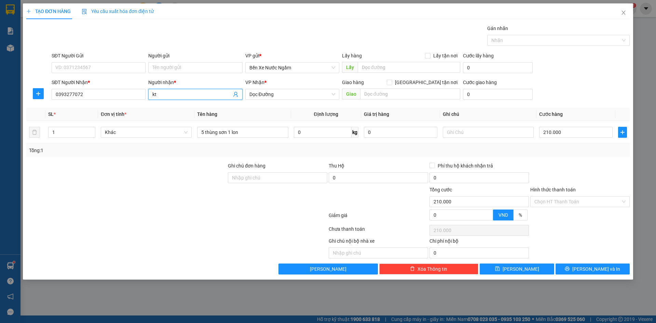
click at [173, 97] on input "kt" at bounding box center [191, 95] width 79 height 8
click at [389, 95] on input "text" at bounding box center [410, 94] width 100 height 11
click at [277, 95] on span "Dọc Đường" at bounding box center [293, 94] width 86 height 10
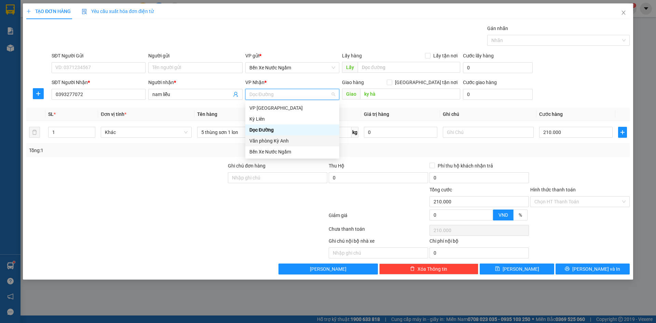
click at [278, 143] on div "Văn phòng Kỳ Anh" at bounding box center [293, 141] width 86 height 8
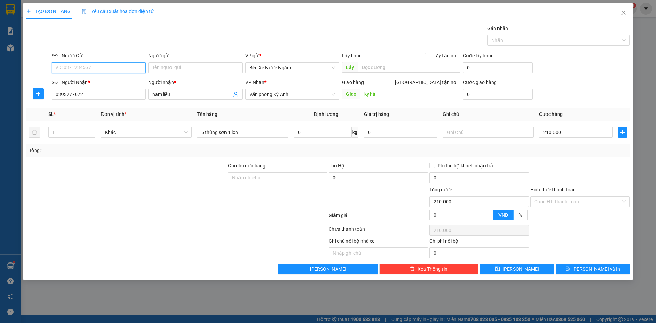
click at [104, 70] on input "SĐT Người Gửi" at bounding box center [99, 67] width 94 height 11
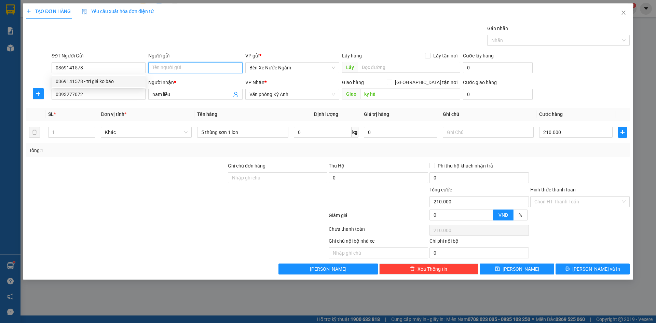
click at [166, 64] on input "Người gửi" at bounding box center [195, 67] width 94 height 11
click at [122, 64] on input "0369141578" at bounding box center [99, 67] width 94 height 11
click at [104, 80] on div "0369141578 - tri giá ko báo" at bounding box center [99, 82] width 86 height 8
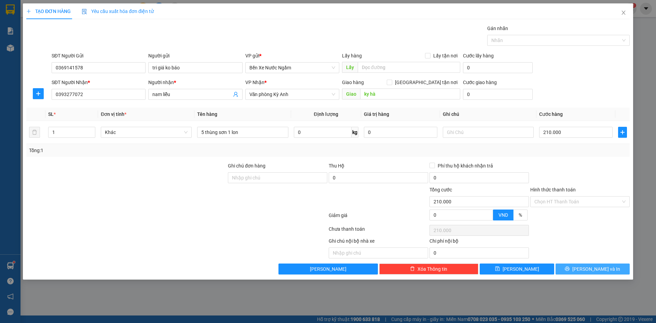
click at [587, 270] on span "[PERSON_NAME] và In" at bounding box center [597, 269] width 48 height 8
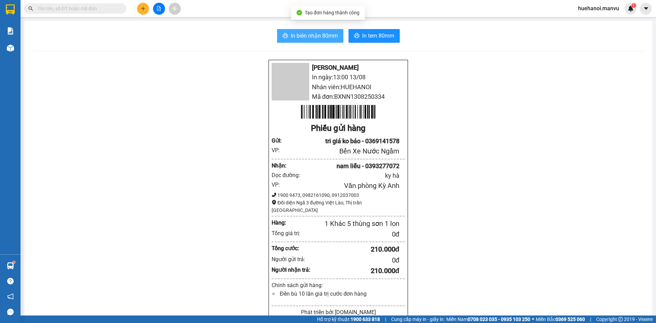
click at [315, 38] on span "In biên nhận 80mm" at bounding box center [314, 35] width 47 height 9
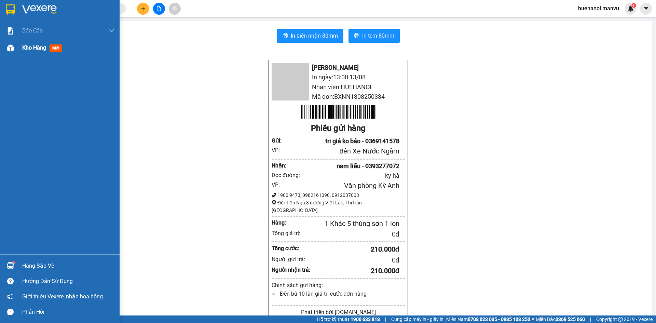
click at [29, 46] on span "Kho hàng" at bounding box center [34, 47] width 24 height 6
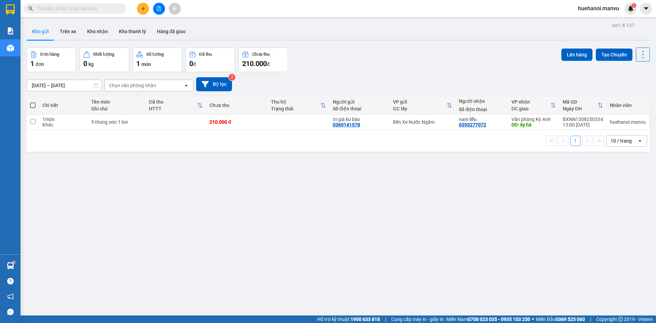
click at [359, 201] on div "ver 1.8.137 Kho gửi Trên xe Kho nhận Kho thanh [PERSON_NAME] đã giao Đơn hàng 1…" at bounding box center [338, 182] width 629 height 323
click at [336, 67] on div "Đơn hàng 1 đơn Khối lượng 0 kg Số lượng 1 món Đã thu 0 đ Chưa thu 210.000 đ Lên…" at bounding box center [338, 60] width 623 height 25
click at [336, 65] on div "Đơn hàng 1 đơn Khối lượng 0 kg Số lượng 1 món Đã thu 0 đ Chưa thu 210.000 đ Lên…" at bounding box center [338, 60] width 623 height 25
click at [337, 65] on div "Đơn hàng 1 đơn Khối lượng 0 kg Số lượng 1 món Đã thu 0 đ Chưa thu 210.000 đ Lên…" at bounding box center [338, 60] width 623 height 25
drag, startPoint x: 337, startPoint y: 65, endPoint x: 347, endPoint y: 67, distance: 10.5
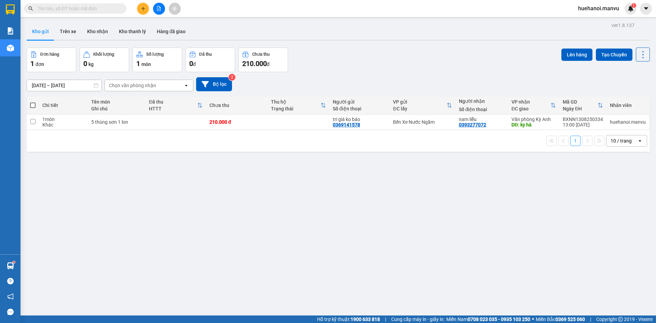
click at [347, 67] on div "Đơn hàng 1 đơn Khối lượng 0 kg Số lượng 1 món Đã thu 0 đ Chưa thu 210.000 đ Lên…" at bounding box center [338, 60] width 623 height 25
click at [342, 63] on div "Đơn hàng 1 đơn Khối lượng 0 kg Số lượng 1 món Đã thu 0 đ Chưa thu 210.000 đ Lên…" at bounding box center [338, 60] width 623 height 25
click at [144, 5] on button at bounding box center [143, 9] width 12 height 12
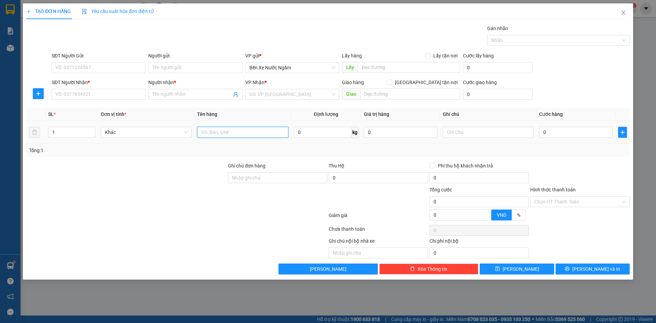
click at [218, 130] on input "text" at bounding box center [242, 132] width 91 height 11
click at [118, 90] on input "SĐT Người Nhận *" at bounding box center [99, 94] width 94 height 11
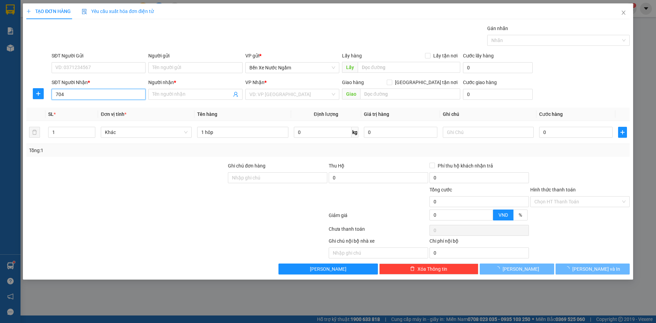
click at [115, 91] on input "704" at bounding box center [99, 94] width 94 height 11
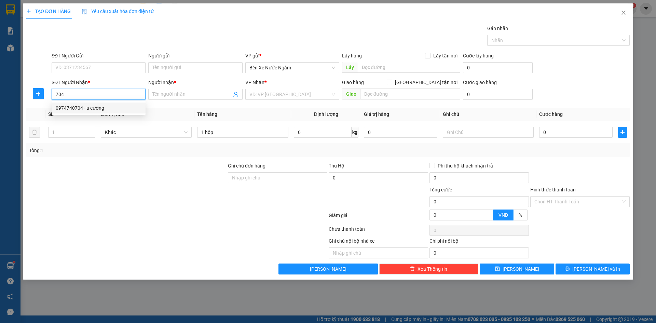
click at [100, 109] on div "0974740704 - a cường" at bounding box center [99, 108] width 86 height 8
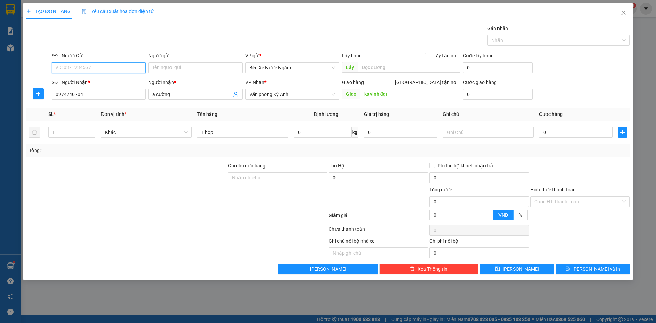
click at [102, 69] on input "SĐT Người Gửi" at bounding box center [99, 67] width 94 height 11
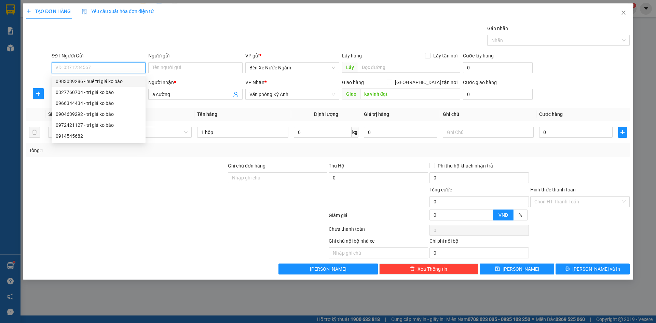
click at [99, 69] on input "SĐT Người Gửi" at bounding box center [99, 67] width 94 height 11
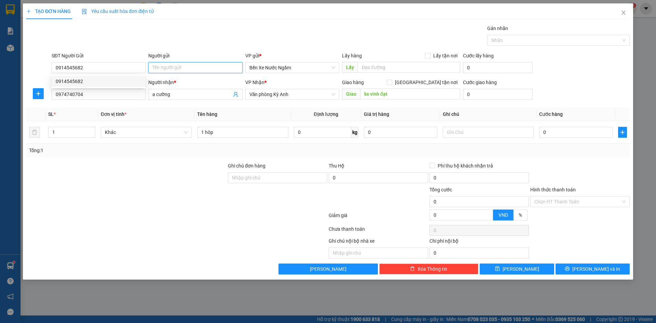
click at [162, 69] on input "Người gửi" at bounding box center [195, 67] width 94 height 11
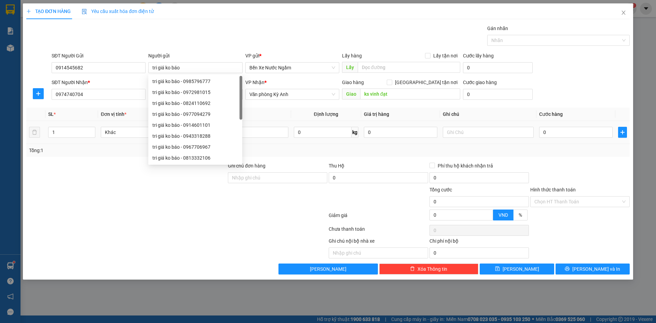
click at [562, 138] on td "0" at bounding box center [576, 132] width 79 height 23
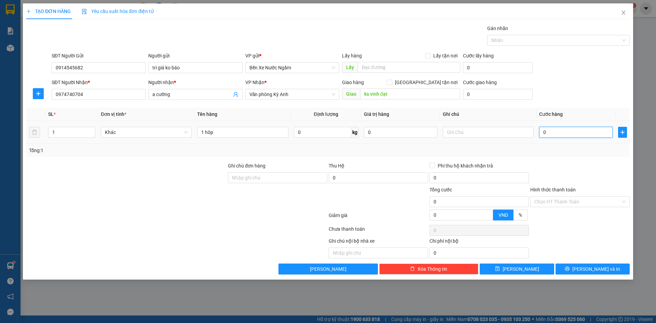
click at [563, 135] on input "0" at bounding box center [575, 132] width 73 height 11
click at [560, 202] on input "Hình thức thanh toán" at bounding box center [578, 202] width 86 height 10
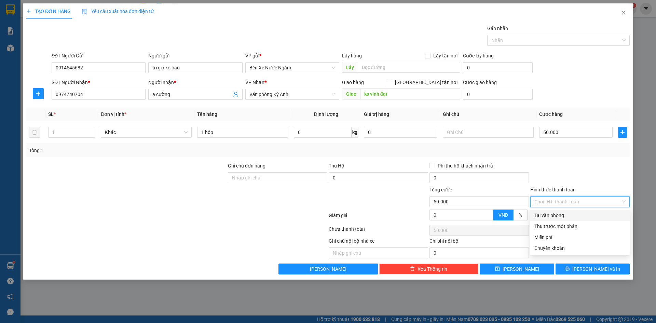
click at [565, 216] on div "Tại văn phòng" at bounding box center [580, 216] width 91 height 8
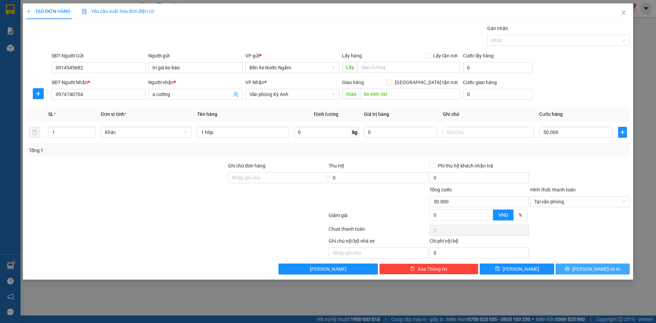
click at [595, 273] on button "[PERSON_NAME] và In" at bounding box center [593, 269] width 74 height 11
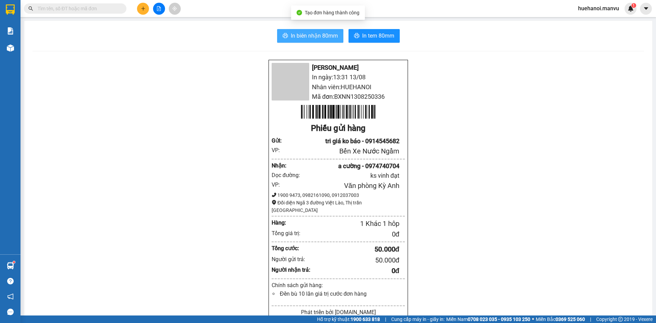
click at [314, 39] on span "In biên nhận 80mm" at bounding box center [314, 35] width 47 height 9
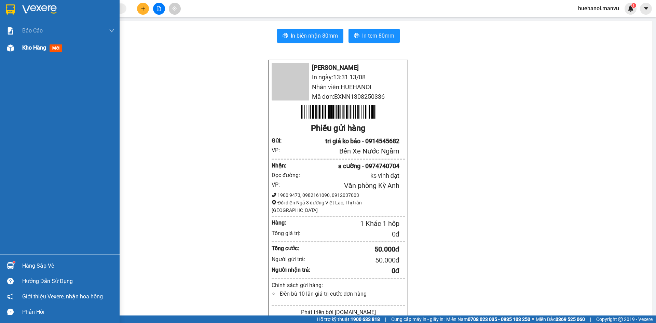
click at [30, 48] on span "Kho hàng" at bounding box center [34, 47] width 24 height 6
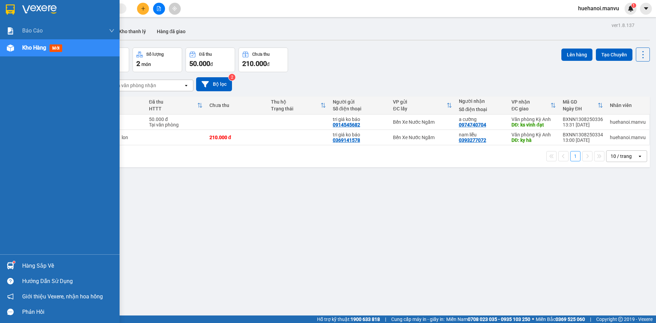
click at [57, 96] on div "Báo cáo 1. Chi tiết đơn hàng toàn nhà xe 2. Báo cáo doanh thu các văn phòng ( k…" at bounding box center [60, 138] width 120 height 232
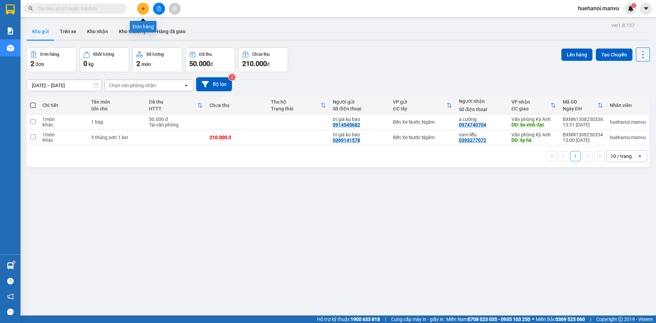
click at [141, 4] on button at bounding box center [143, 9] width 12 height 12
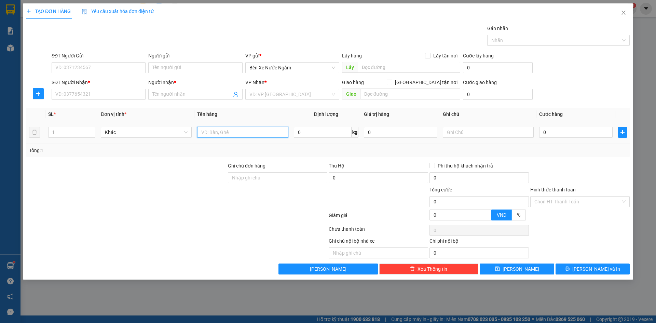
click at [221, 133] on input "text" at bounding box center [242, 132] width 91 height 11
click at [89, 68] on input "SĐT Người Gửi" at bounding box center [99, 67] width 94 height 11
click at [101, 94] on input "SĐT Người Nhận *" at bounding box center [99, 94] width 94 height 11
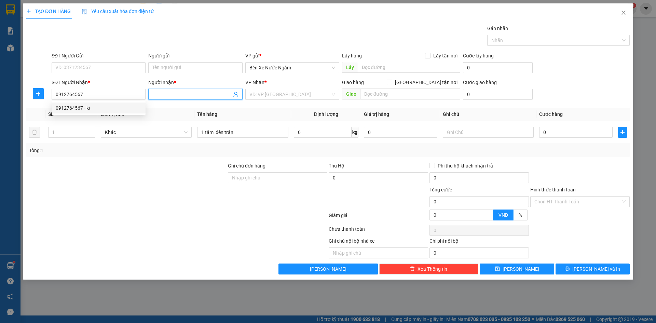
click at [164, 94] on input "Người nhận *" at bounding box center [191, 95] width 79 height 8
click at [293, 99] on input "search" at bounding box center [290, 94] width 81 height 10
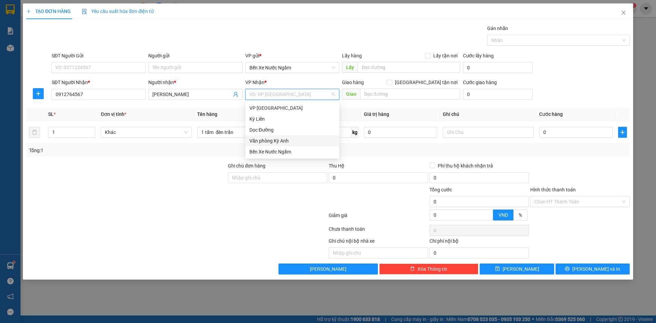
click at [295, 139] on div "Văn phòng Kỳ Anh" at bounding box center [293, 141] width 86 height 8
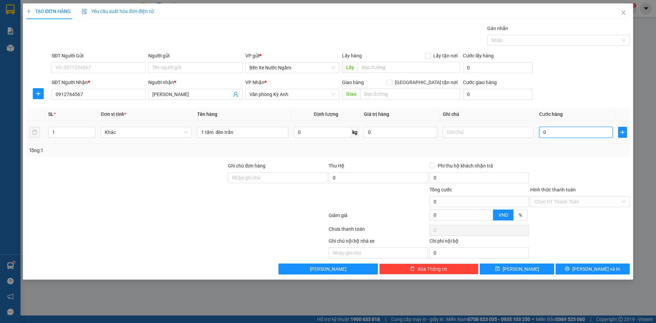
click at [563, 132] on input "0" at bounding box center [575, 132] width 73 height 11
drag, startPoint x: 88, startPoint y: 71, endPoint x: 92, endPoint y: 69, distance: 4.2
click at [92, 69] on input "SĐT Người Gửi" at bounding box center [99, 67] width 94 height 11
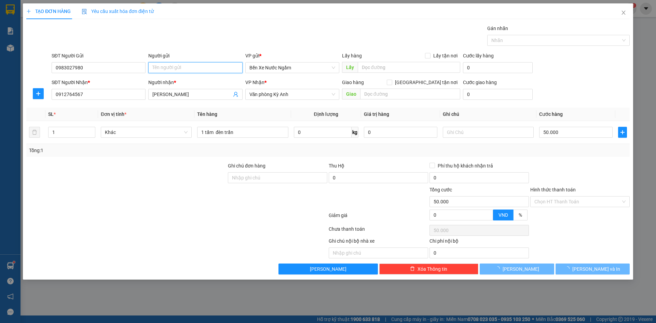
click at [158, 70] on input "Người gửi" at bounding box center [195, 67] width 94 height 11
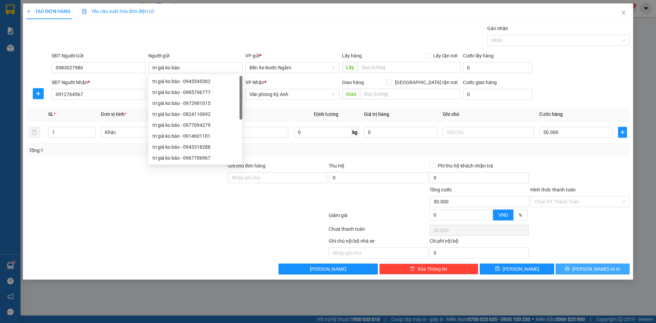
click at [565, 269] on button "[PERSON_NAME] và In" at bounding box center [593, 269] width 74 height 11
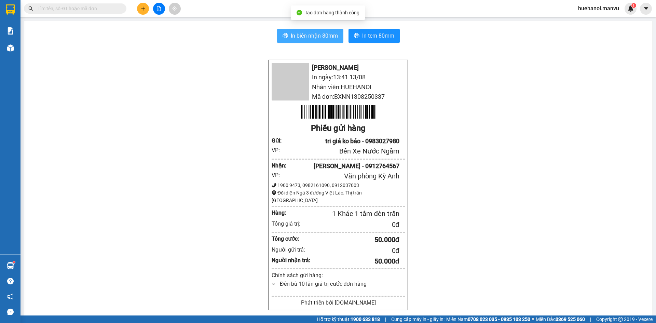
click at [326, 32] on span "In biên nhận 80mm" at bounding box center [314, 35] width 47 height 9
click at [309, 95] on span at bounding box center [291, 82] width 38 height 38
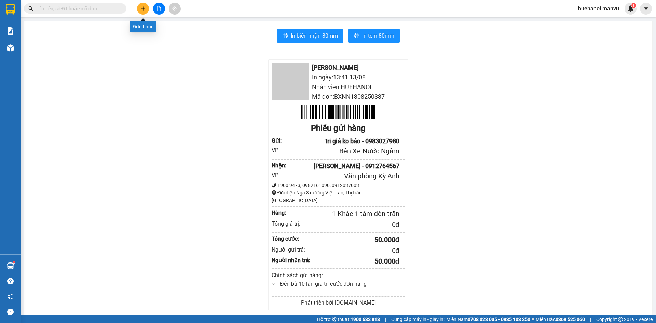
click at [143, 13] on button at bounding box center [143, 9] width 12 height 12
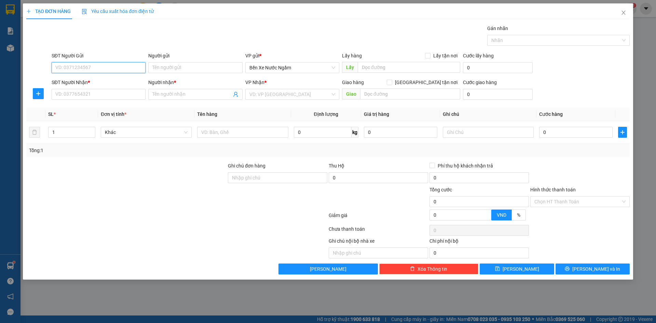
click at [120, 67] on input "SĐT Người Gửi" at bounding box center [99, 67] width 94 height 11
click at [94, 92] on input "SĐT Người Nhận *" at bounding box center [99, 94] width 94 height 11
click at [89, 66] on input "0" at bounding box center [99, 67] width 94 height 11
drag, startPoint x: 95, startPoint y: 80, endPoint x: 96, endPoint y: 87, distance: 7.6
click at [96, 80] on div "0983282234 - tri giá ko báo" at bounding box center [99, 82] width 86 height 8
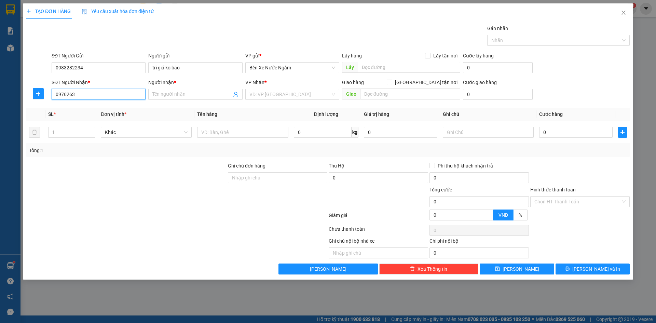
click at [92, 97] on input "0976263" at bounding box center [99, 94] width 94 height 11
click at [93, 108] on div "0976263996 - Chị Hằng" at bounding box center [99, 108] width 86 height 8
click at [273, 94] on span "Dọc Đường" at bounding box center [293, 94] width 86 height 10
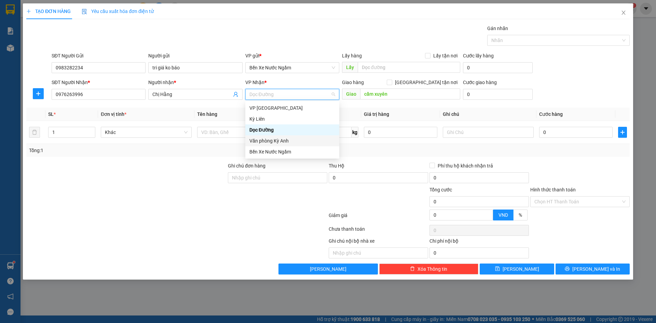
click at [275, 139] on div "Văn phòng Kỳ Anh" at bounding box center [293, 141] width 86 height 8
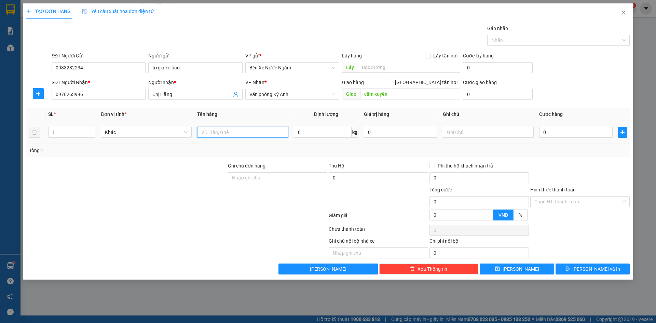
click at [222, 135] on input "text" at bounding box center [242, 132] width 91 height 11
click at [569, 135] on input "0" at bounding box center [575, 132] width 73 height 11
click at [461, 131] on input "text" at bounding box center [488, 132] width 91 height 11
click at [575, 271] on button "[PERSON_NAME] và In" at bounding box center [593, 269] width 74 height 11
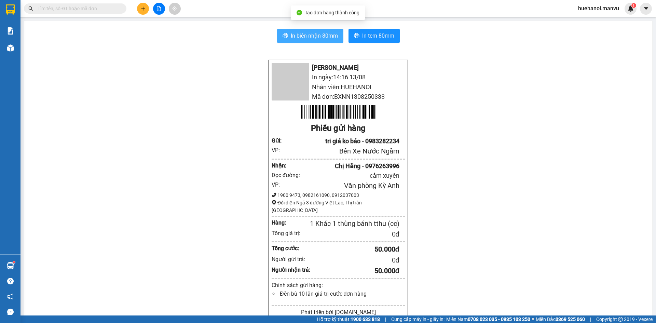
click at [315, 34] on span "In biên nhận 80mm" at bounding box center [314, 35] width 47 height 9
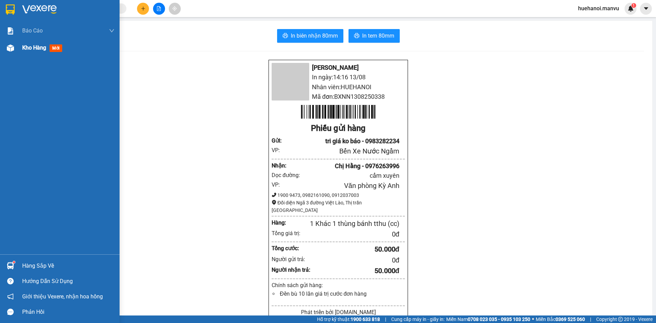
click at [36, 49] on span "Kho hàng" at bounding box center [34, 47] width 24 height 6
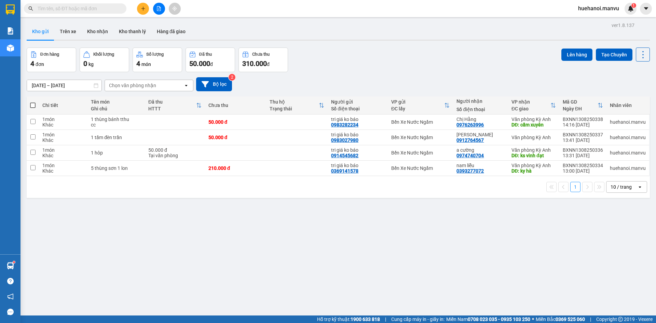
click at [146, 11] on button at bounding box center [143, 9] width 12 height 12
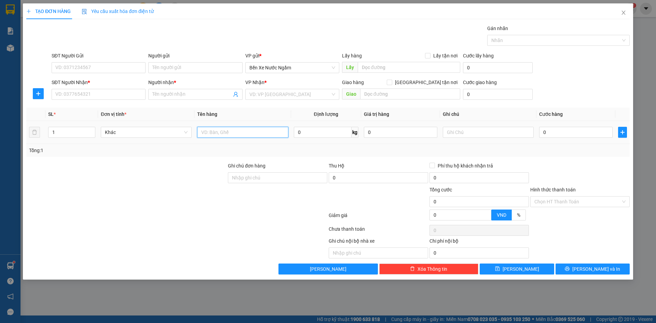
click at [256, 136] on input "text" at bounding box center [242, 132] width 91 height 11
click at [71, 96] on input "SĐT Người Nhận *" at bounding box center [99, 94] width 94 height 11
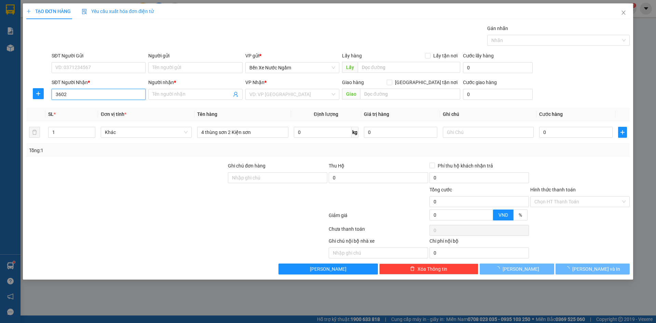
click at [79, 99] on input "3602" at bounding box center [99, 94] width 94 height 11
click at [84, 95] on input "3602" at bounding box center [99, 94] width 94 height 11
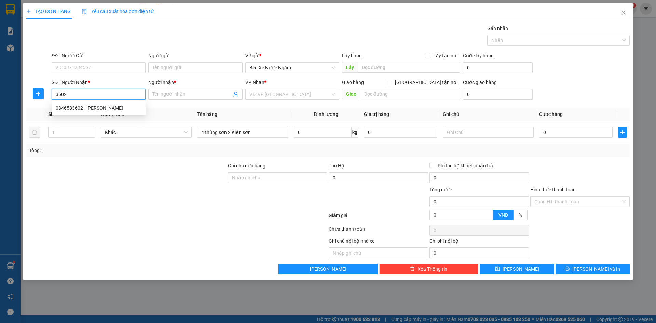
click at [85, 95] on input "3602" at bounding box center [99, 94] width 94 height 11
click at [90, 106] on div "0346583602 - [PERSON_NAME]" at bounding box center [99, 108] width 86 height 8
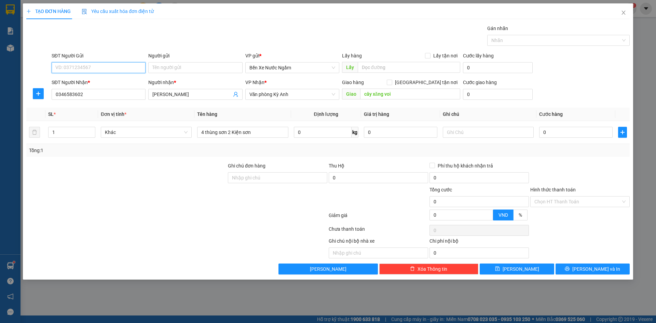
click at [96, 69] on input "SĐT Người Gửi" at bounding box center [99, 67] width 94 height 11
click at [93, 80] on div "0985507855 - tri giá ko báo" at bounding box center [99, 82] width 86 height 8
click at [572, 136] on input "0" at bounding box center [575, 132] width 73 height 11
click at [566, 270] on button "[PERSON_NAME] và In" at bounding box center [593, 269] width 74 height 11
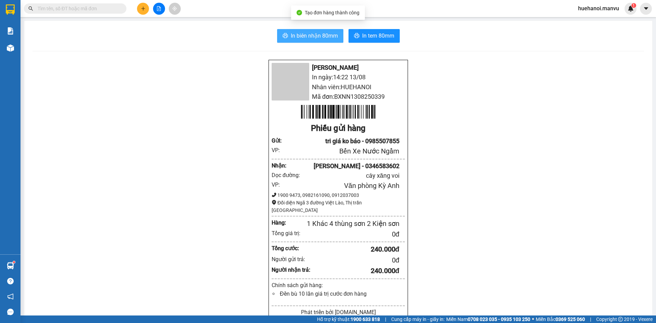
click at [308, 39] on span "In biên nhận 80mm" at bounding box center [314, 35] width 47 height 9
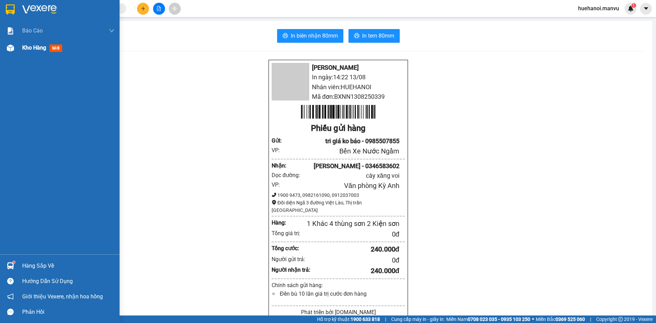
click at [27, 51] on div "Kho hàng mới" at bounding box center [43, 47] width 43 height 9
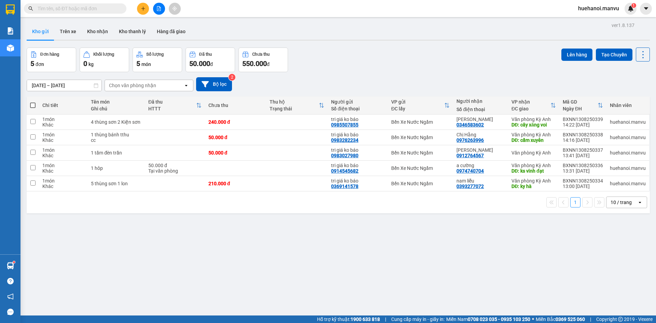
click at [32, 106] on span at bounding box center [32, 105] width 5 height 5
click at [33, 102] on input "checkbox" at bounding box center [33, 102] width 0 height 0
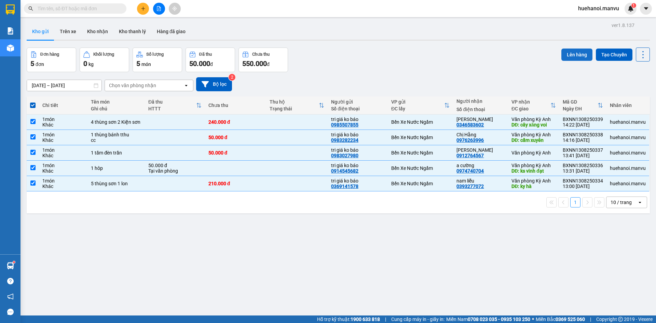
click at [574, 55] on button "Lên hàng" at bounding box center [577, 55] width 31 height 12
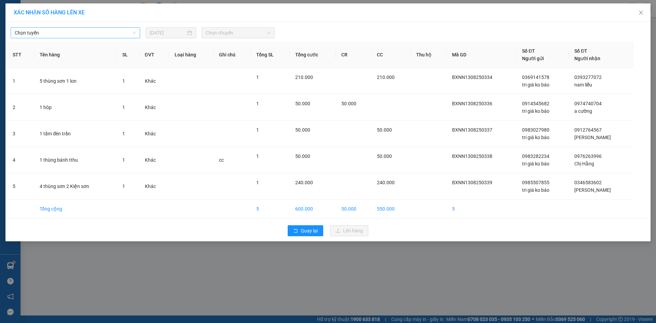
click at [91, 29] on span "Chọn tuyến" at bounding box center [75, 33] width 121 height 10
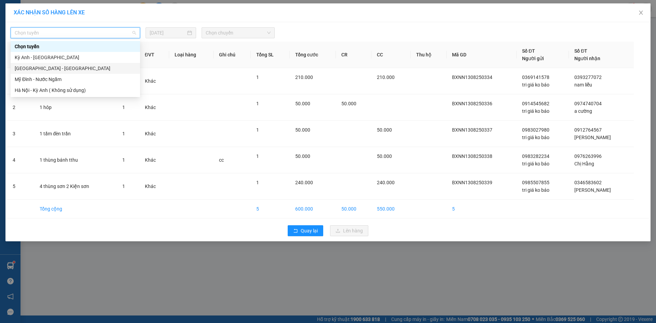
click at [59, 67] on div "[GEOGRAPHIC_DATA] - [GEOGRAPHIC_DATA]" at bounding box center [75, 69] width 121 height 8
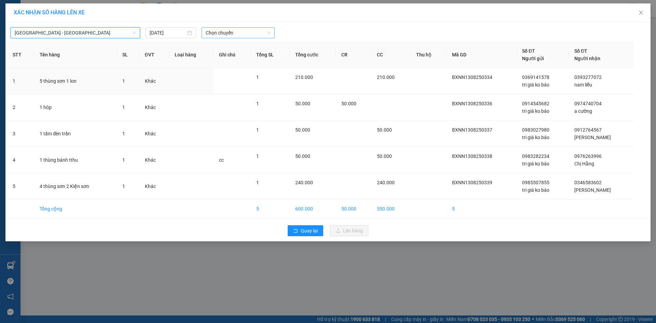
click at [237, 33] on span "Chọn chuyến" at bounding box center [238, 33] width 65 height 10
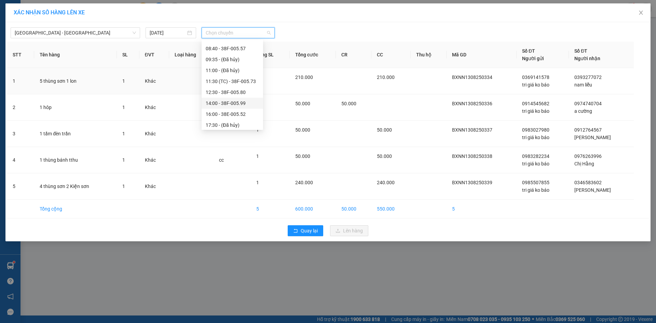
scroll to position [34, 0]
click at [221, 90] on div "14:00 - 38F-005.99" at bounding box center [232, 89] width 53 height 8
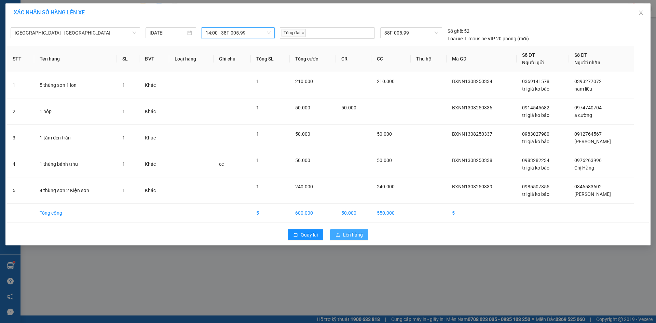
click at [347, 238] on span "Lên hàng" at bounding box center [353, 235] width 20 height 8
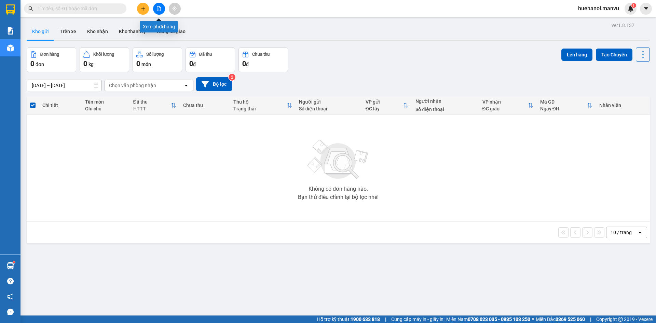
click at [158, 4] on button at bounding box center [159, 9] width 12 height 12
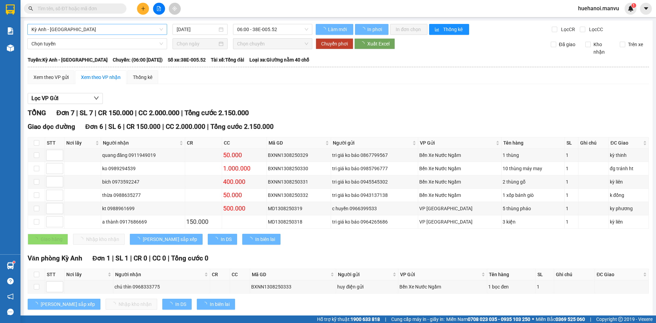
click at [99, 26] on span "Kỳ Anh - [GEOGRAPHIC_DATA]" at bounding box center [97, 29] width 132 height 10
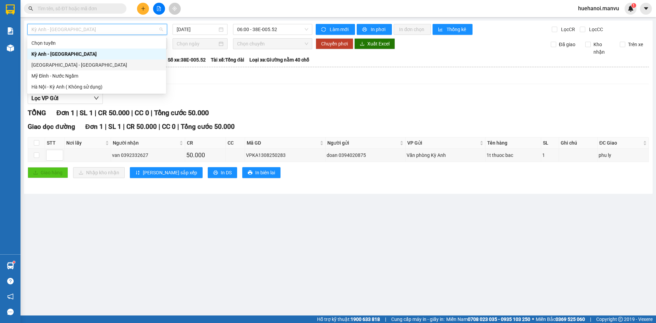
click at [71, 64] on div "[GEOGRAPHIC_DATA] - [GEOGRAPHIC_DATA]" at bounding box center [96, 65] width 131 height 8
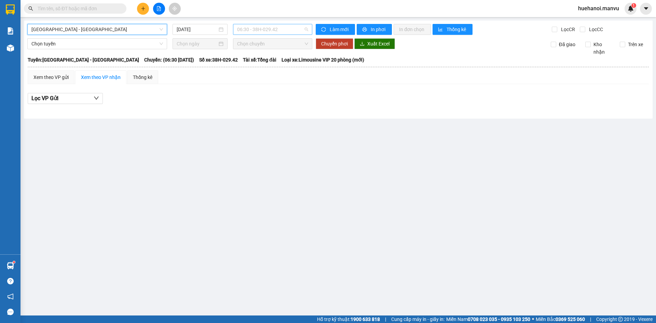
click at [266, 33] on span "06:30 - 38H-029.42" at bounding box center [272, 29] width 71 height 10
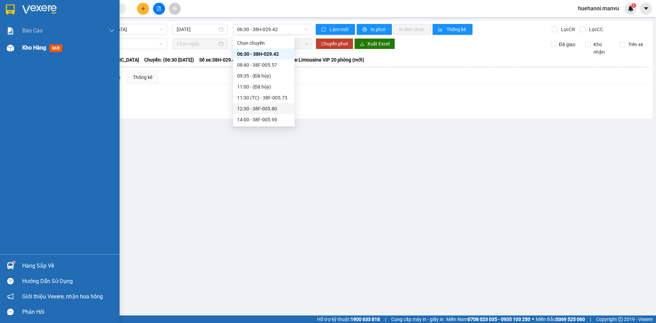
click at [35, 51] on div "Kho hàng mới" at bounding box center [43, 47] width 43 height 9
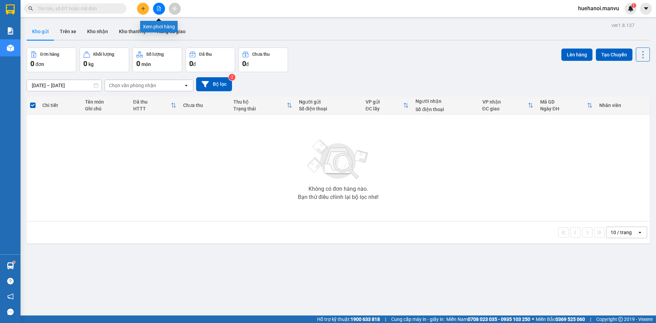
click at [163, 8] on button at bounding box center [159, 9] width 12 height 12
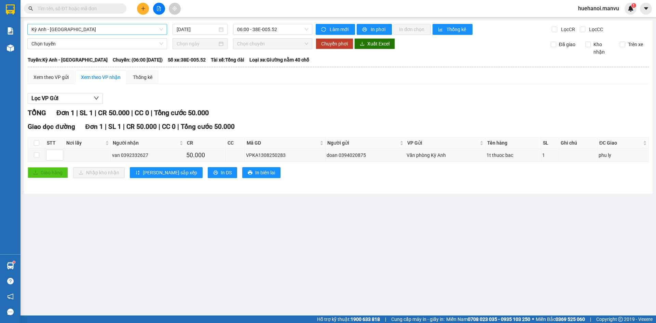
click at [90, 29] on span "Kỳ Anh - [GEOGRAPHIC_DATA]" at bounding box center [97, 29] width 132 height 10
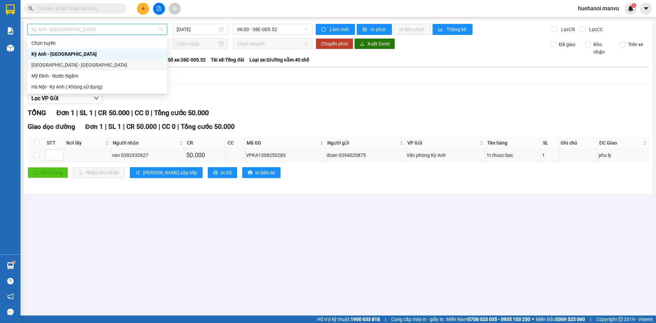
click at [66, 68] on div "[GEOGRAPHIC_DATA] - [GEOGRAPHIC_DATA]" at bounding box center [97, 65] width 132 height 8
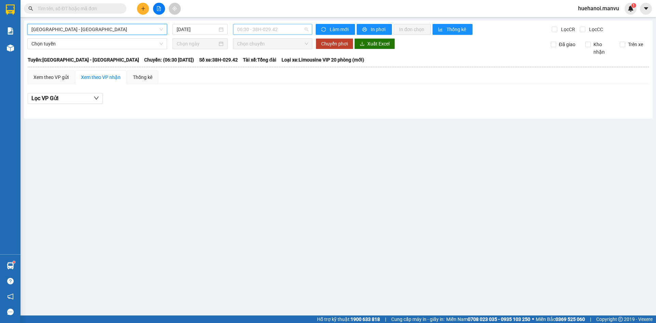
click at [277, 29] on span "06:30 - 38H-029.42" at bounding box center [272, 29] width 71 height 10
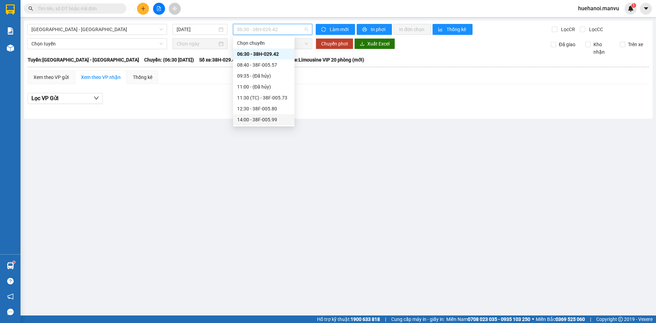
click at [254, 118] on div "14:00 - 38F-005.99" at bounding box center [263, 120] width 53 height 8
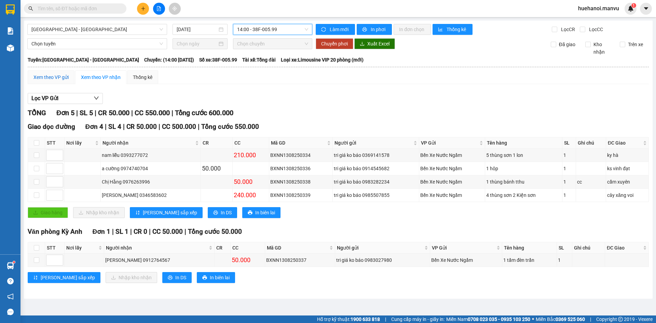
click at [44, 75] on div "Xem theo VP gửi" at bounding box center [50, 77] width 35 height 8
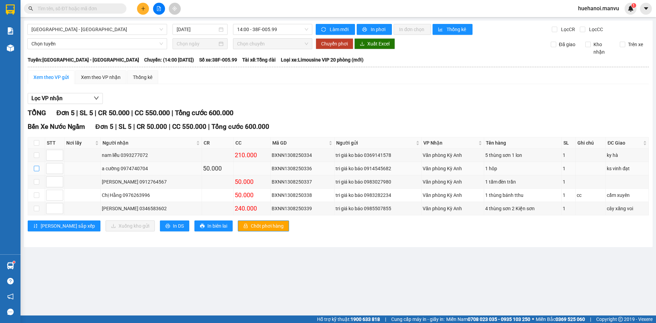
click at [37, 168] on input "checkbox" at bounding box center [36, 168] width 5 height 5
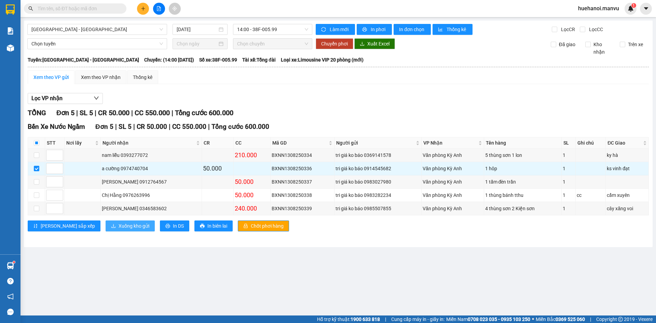
click at [106, 226] on button "Xuống kho gửi" at bounding box center [130, 225] width 49 height 11
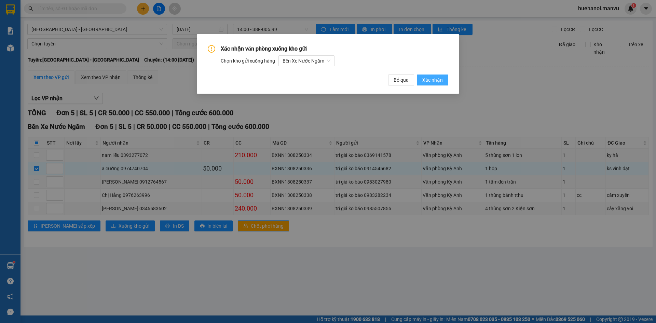
click at [431, 81] on span "Xác nhận" at bounding box center [432, 80] width 21 height 8
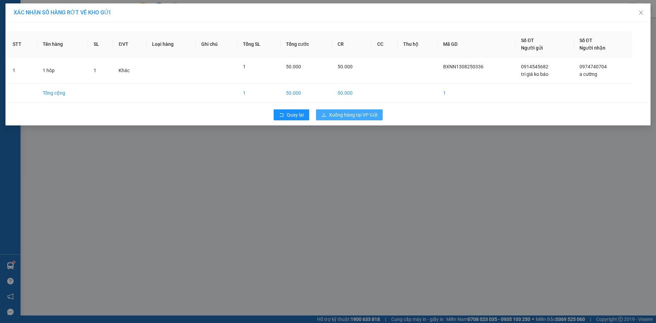
click at [363, 112] on span "Xuống hàng tại VP Gửi" at bounding box center [353, 115] width 48 height 8
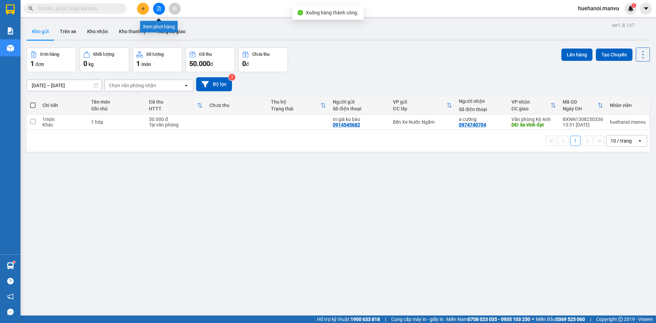
click at [156, 14] on button at bounding box center [159, 9] width 12 height 12
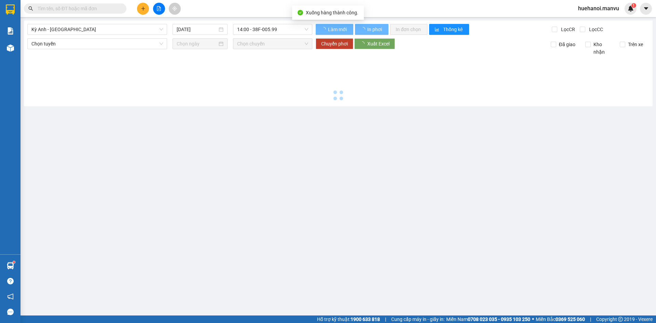
click at [157, 12] on button at bounding box center [159, 9] width 12 height 12
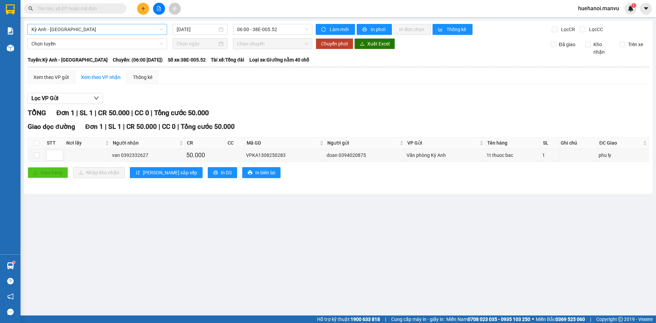
click at [82, 27] on span "Kỳ Anh - [GEOGRAPHIC_DATA]" at bounding box center [97, 29] width 132 height 10
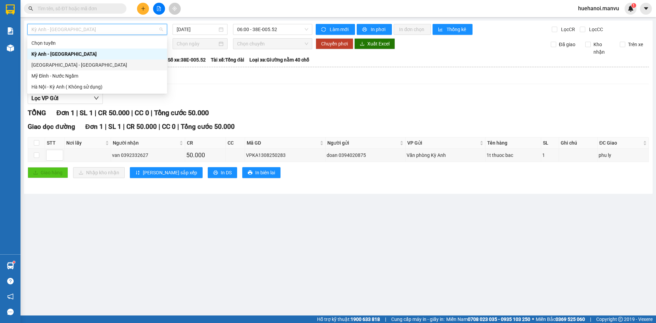
click at [69, 66] on div "[GEOGRAPHIC_DATA] - [GEOGRAPHIC_DATA]" at bounding box center [97, 65] width 132 height 8
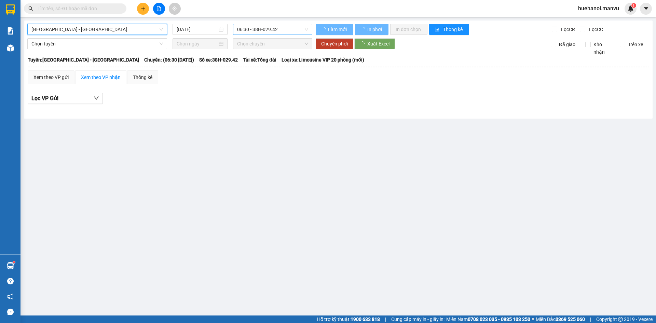
click at [271, 27] on span "06:30 - 38H-029.42" at bounding box center [272, 29] width 71 height 10
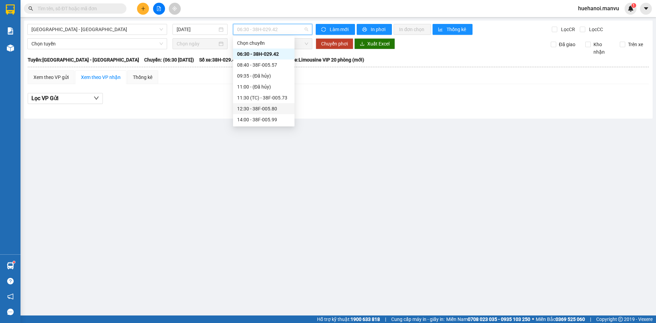
click at [253, 121] on div "14:00 - 38F-005.99" at bounding box center [263, 120] width 53 height 8
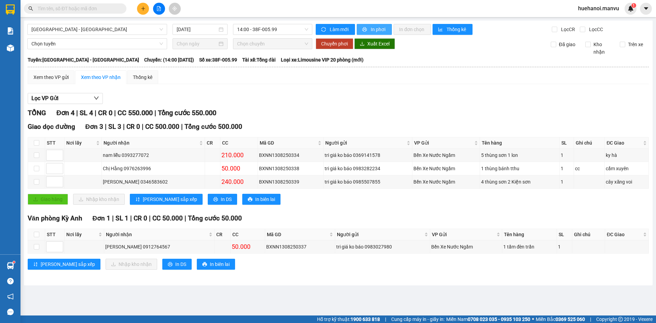
click at [376, 30] on span "In phơi" at bounding box center [379, 30] width 16 height 8
click at [378, 29] on span "In phơi" at bounding box center [379, 30] width 16 height 8
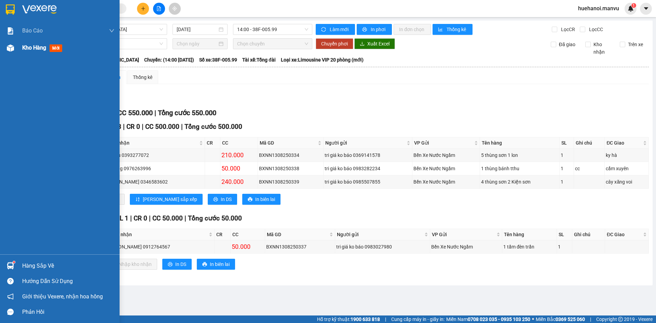
click at [30, 48] on span "Kho hàng" at bounding box center [34, 47] width 24 height 6
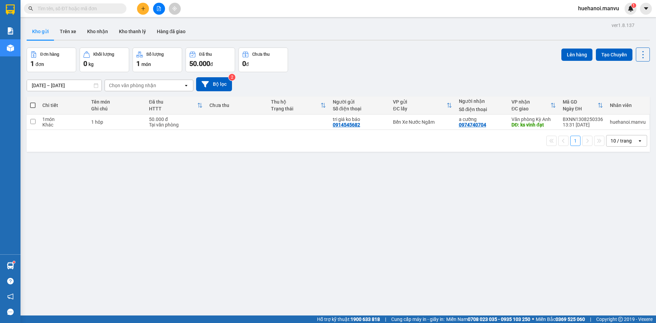
click at [142, 7] on icon "plus" at bounding box center [143, 8] width 5 height 5
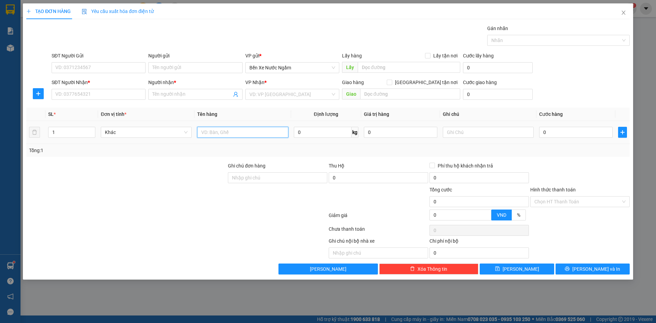
click at [202, 132] on input "text" at bounding box center [242, 132] width 91 height 11
click at [63, 95] on input "SĐT Người Nhận *" at bounding box center [99, 94] width 94 height 11
click at [62, 94] on input "SĐT Người Nhận *" at bounding box center [99, 94] width 94 height 11
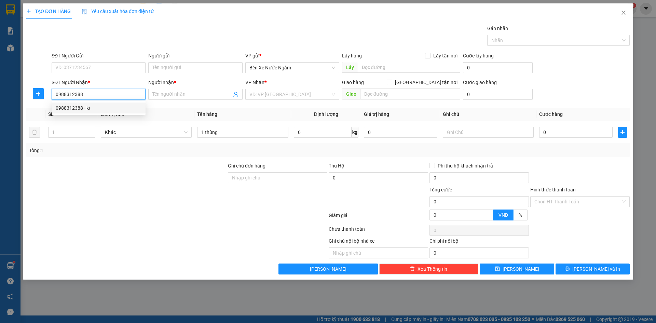
click at [65, 108] on div "0988312388 - kt" at bounding box center [99, 108] width 86 height 8
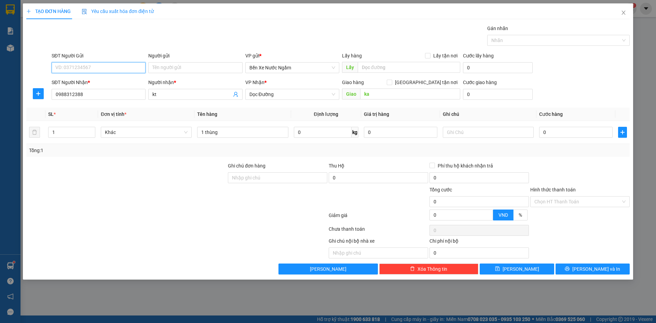
click at [99, 68] on input "SĐT Người Gửi" at bounding box center [99, 67] width 94 height 11
click at [99, 80] on div "0915415432 - công ty th tri giá ko báo" at bounding box center [99, 82] width 86 height 8
click at [183, 93] on input "kt" at bounding box center [191, 95] width 79 height 8
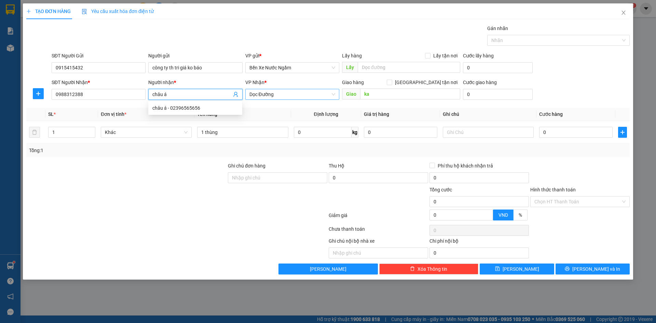
click at [283, 91] on span "Dọc Đường" at bounding box center [293, 94] width 86 height 10
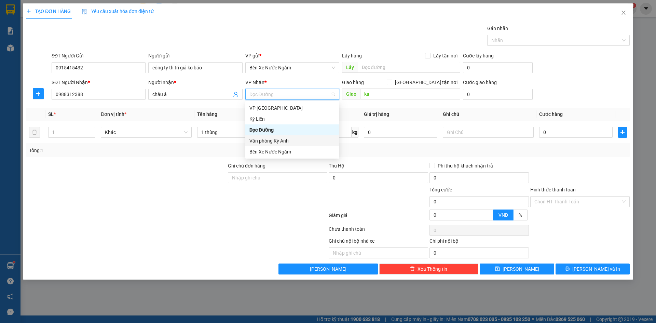
click at [272, 140] on div "Văn phòng Kỳ Anh" at bounding box center [293, 141] width 86 height 8
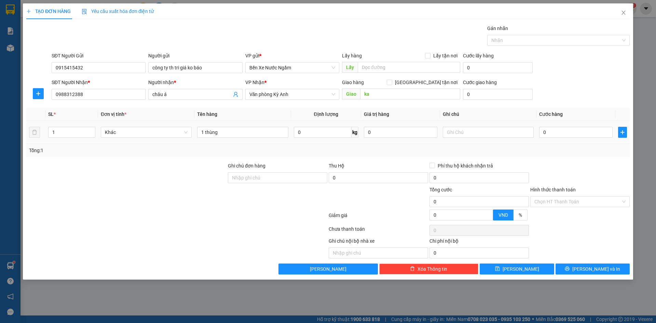
click at [570, 138] on div "0" at bounding box center [575, 132] width 73 height 14
click at [570, 136] on input "0" at bounding box center [575, 132] width 73 height 11
click at [570, 271] on icon "printer" at bounding box center [567, 268] width 5 height 5
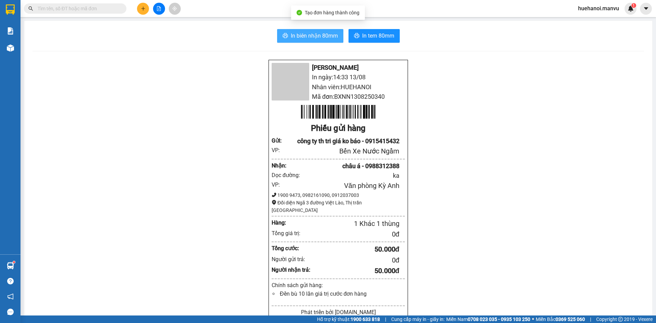
click at [326, 40] on span "In biên nhận 80mm" at bounding box center [314, 35] width 47 height 9
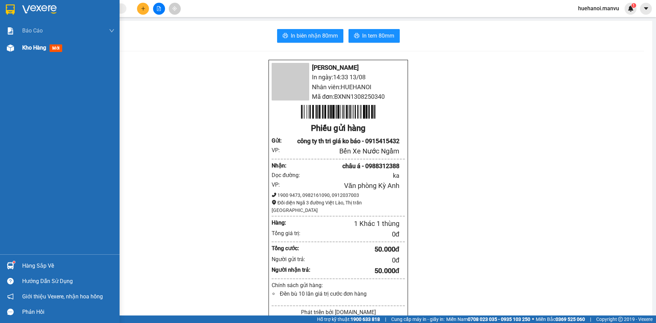
click at [31, 48] on span "Kho hàng" at bounding box center [34, 47] width 24 height 6
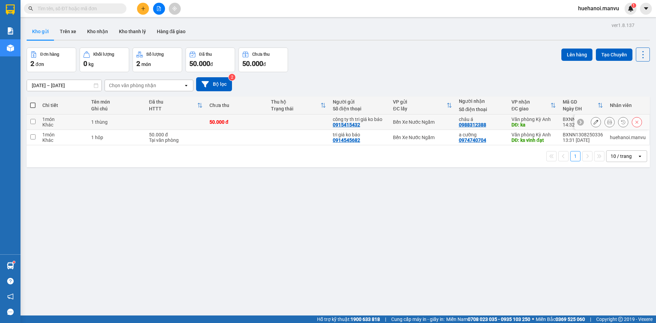
click at [31, 124] on td at bounding box center [33, 122] width 12 height 15
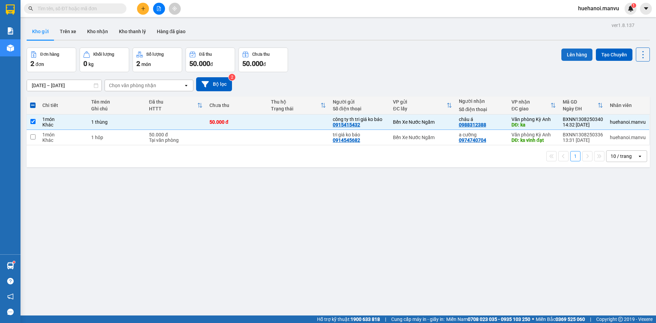
click at [579, 56] on button "Lên hàng" at bounding box center [577, 55] width 31 height 12
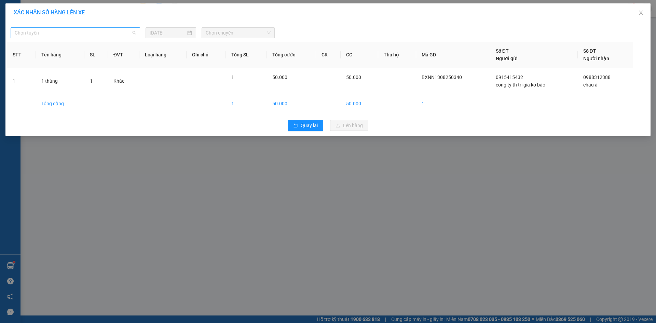
click at [30, 32] on span "Chọn tuyến" at bounding box center [75, 33] width 121 height 10
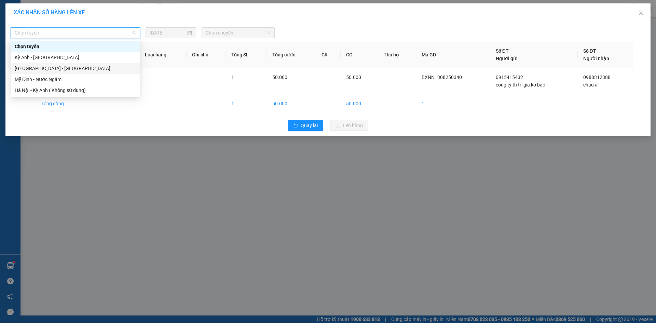
click at [31, 66] on div "[GEOGRAPHIC_DATA] - [GEOGRAPHIC_DATA]" at bounding box center [75, 69] width 121 height 8
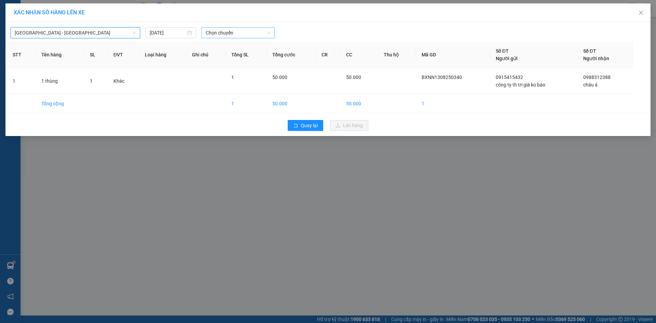
click at [220, 35] on span "Chọn chuyến" at bounding box center [238, 33] width 65 height 10
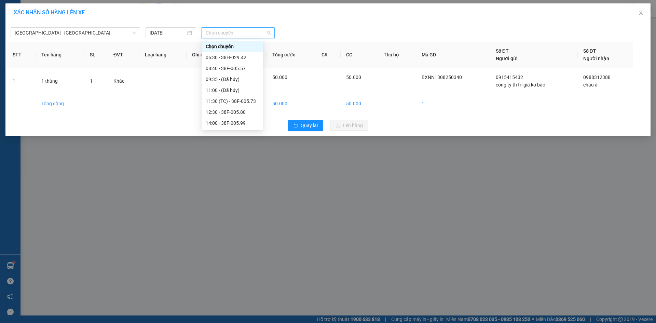
click at [234, 130] on div "16:00 - 38E-005.52" at bounding box center [232, 134] width 53 height 8
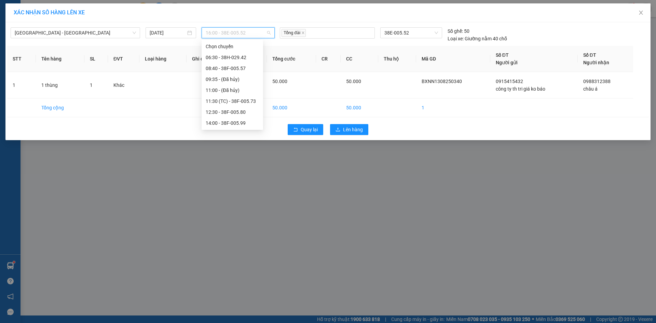
click at [215, 29] on span "16:00 - 38E-005.52" at bounding box center [238, 33] width 65 height 10
click at [210, 119] on div "14:00 - 38F-005.99" at bounding box center [232, 123] width 53 height 8
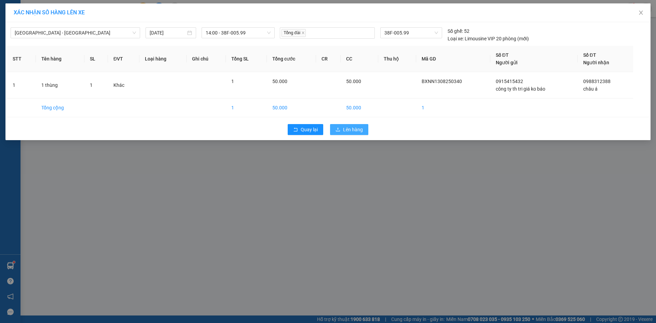
click at [352, 131] on span "Lên hàng" at bounding box center [353, 130] width 20 height 8
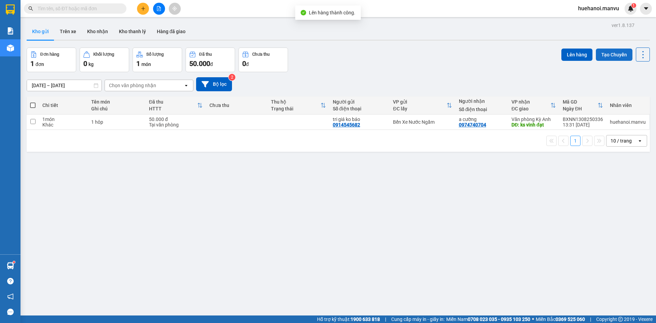
click at [606, 51] on button "Tạo Chuyến" at bounding box center [614, 55] width 37 height 12
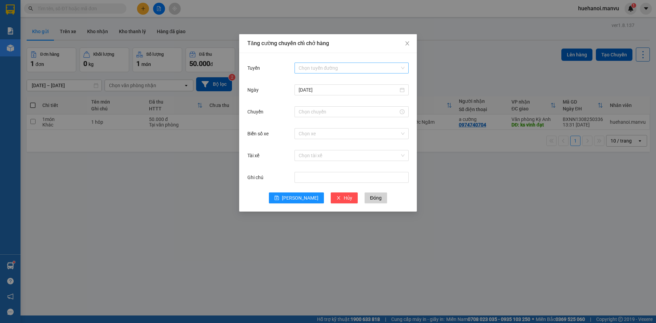
click at [339, 66] on input "Tuyến" at bounding box center [349, 68] width 101 height 10
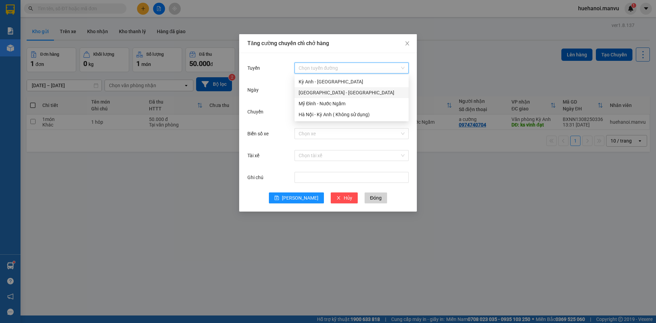
click at [327, 91] on div "[GEOGRAPHIC_DATA] - [GEOGRAPHIC_DATA]" at bounding box center [352, 93] width 106 height 8
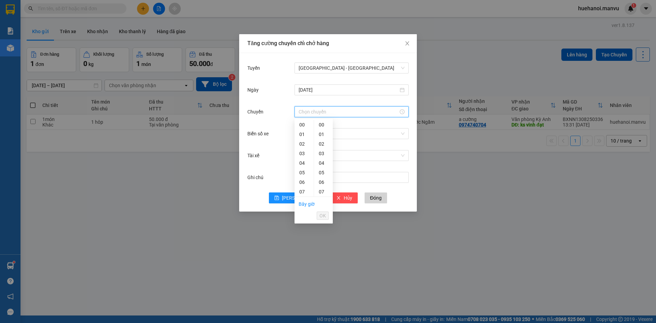
click at [316, 113] on input "Chuyến" at bounding box center [349, 112] width 100 height 8
click at [302, 254] on div "14" at bounding box center [304, 259] width 19 height 10
click at [321, 213] on span "OK" at bounding box center [323, 216] width 6 height 8
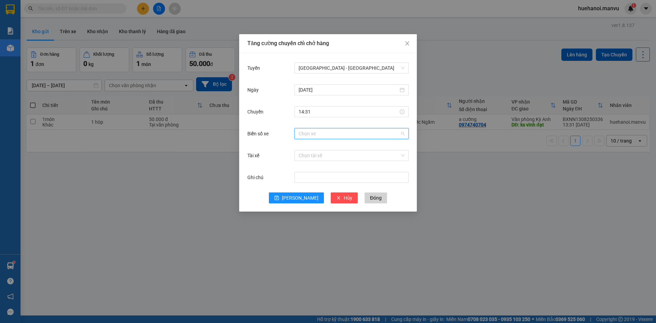
click at [317, 137] on input "Biển số xe" at bounding box center [349, 134] width 101 height 10
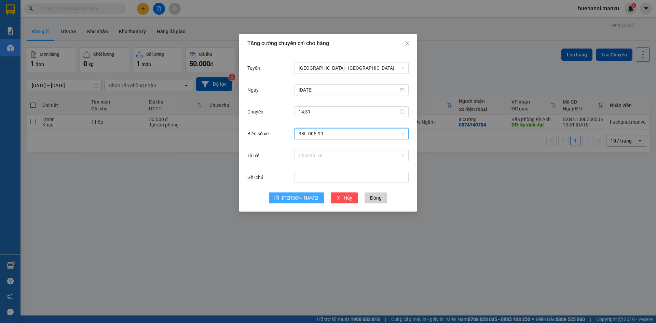
click at [297, 200] on span "[PERSON_NAME]" at bounding box center [300, 198] width 37 height 8
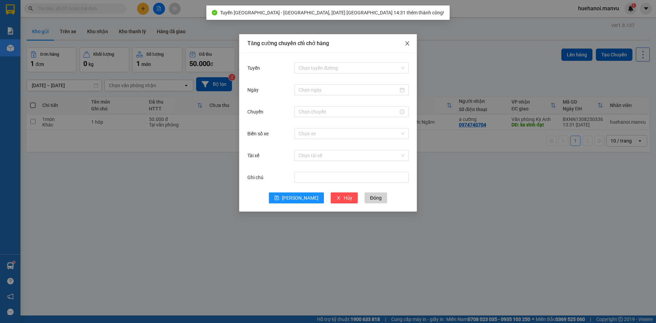
click at [408, 42] on icon "close" at bounding box center [407, 43] width 5 height 5
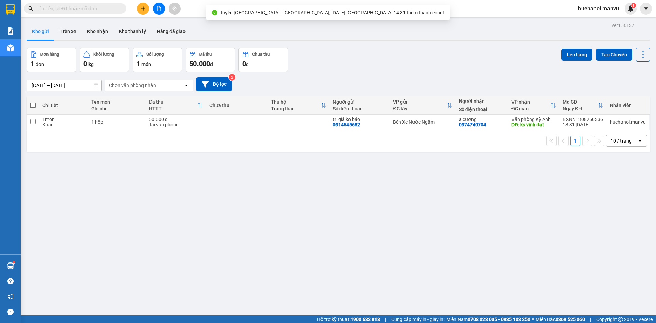
click at [165, 8] on button at bounding box center [159, 9] width 12 height 12
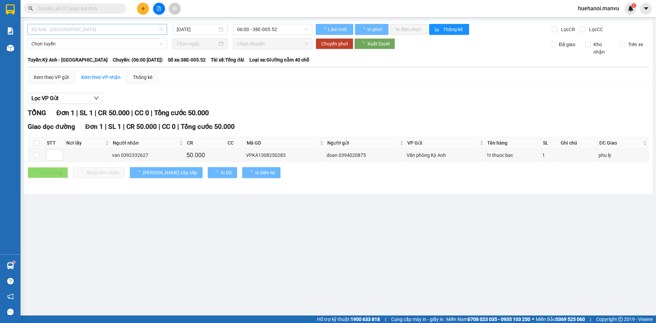
click at [88, 30] on span "Kỳ Anh - [GEOGRAPHIC_DATA]" at bounding box center [97, 29] width 132 height 10
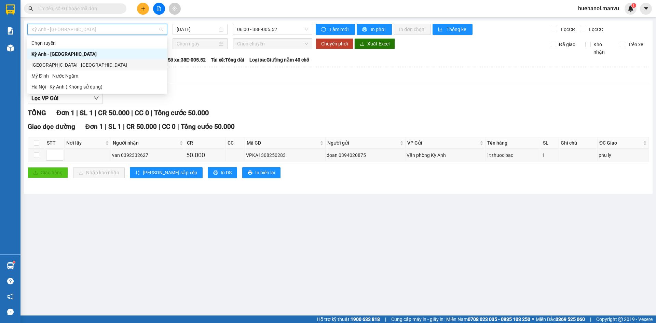
click at [67, 63] on div "[GEOGRAPHIC_DATA] - [GEOGRAPHIC_DATA]" at bounding box center [97, 65] width 132 height 8
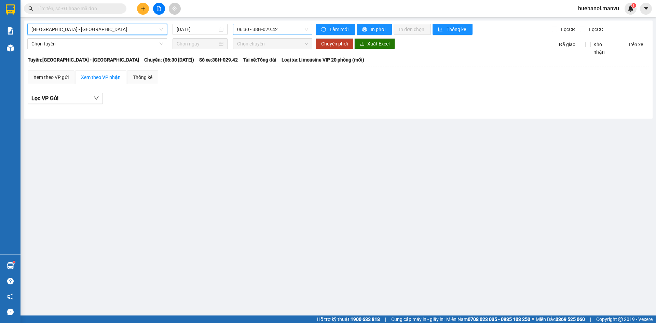
click at [256, 32] on span "06:30 - 38H-029.42" at bounding box center [272, 29] width 71 height 10
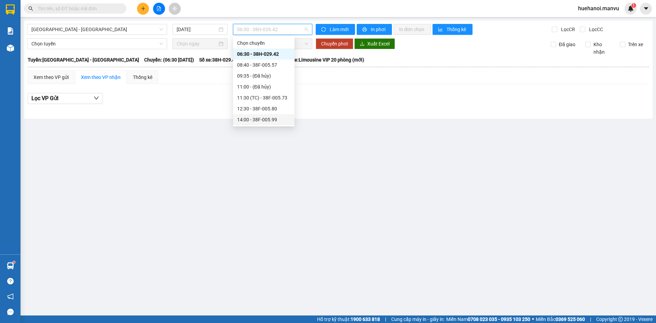
click at [252, 116] on div "14:00 - 38F-005.99" at bounding box center [263, 120] width 53 height 8
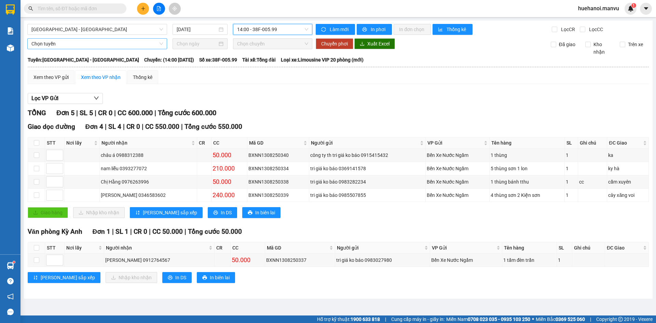
click at [71, 47] on span "Chọn tuyến" at bounding box center [97, 44] width 132 height 10
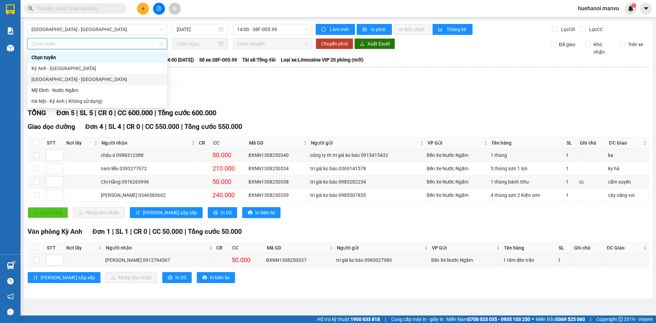
click at [60, 77] on div "[GEOGRAPHIC_DATA] - [GEOGRAPHIC_DATA]" at bounding box center [97, 80] width 132 height 8
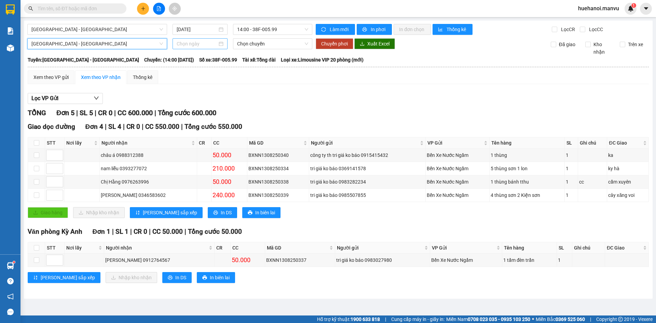
click at [191, 44] on input at bounding box center [197, 44] width 41 height 8
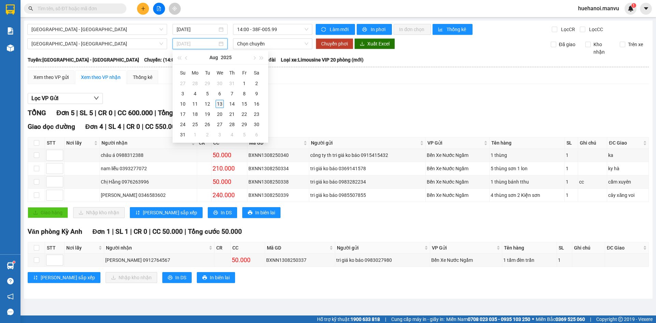
click at [220, 106] on div "13" at bounding box center [220, 104] width 8 height 8
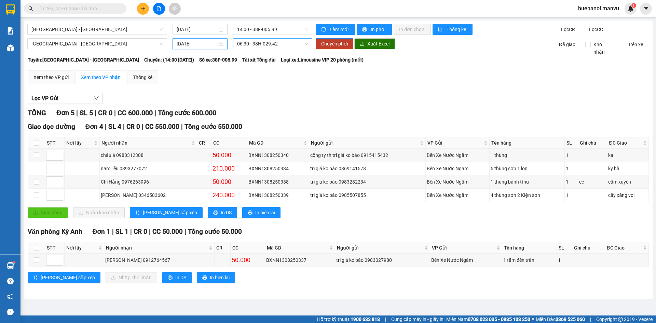
click at [259, 45] on span "06:30 - 38H-029.42" at bounding box center [272, 44] width 71 height 10
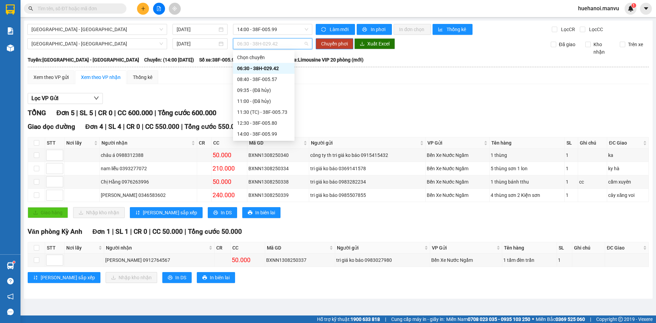
click at [263, 141] on div "14:31 (TC) - 38F-005.99" at bounding box center [263, 145] width 53 height 8
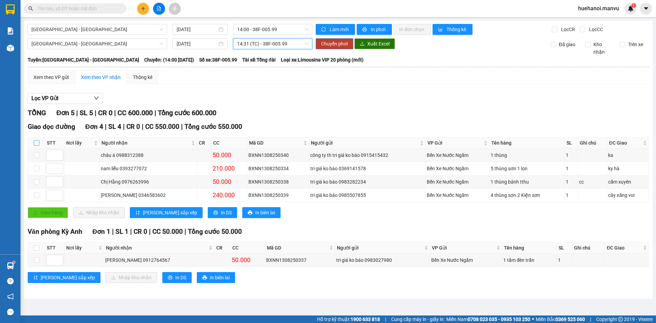
click at [38, 142] on input "checkbox" at bounding box center [36, 142] width 5 height 5
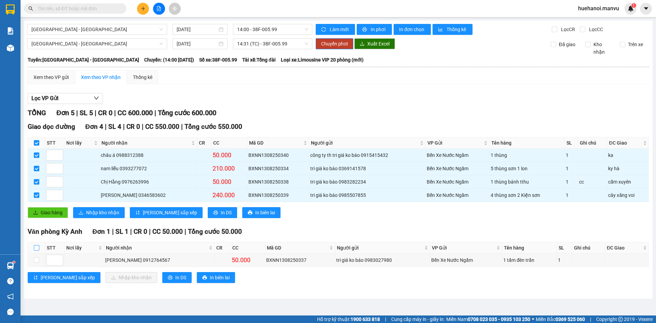
click at [37, 248] on input "checkbox" at bounding box center [36, 247] width 5 height 5
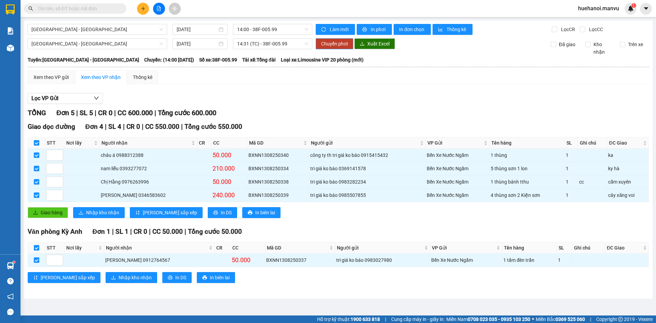
click at [336, 45] on span "Chuyển phơi" at bounding box center [334, 44] width 27 height 8
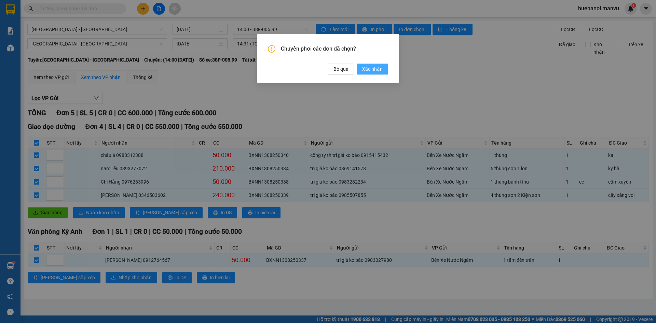
click at [367, 71] on span "Xác nhận" at bounding box center [372, 69] width 21 height 8
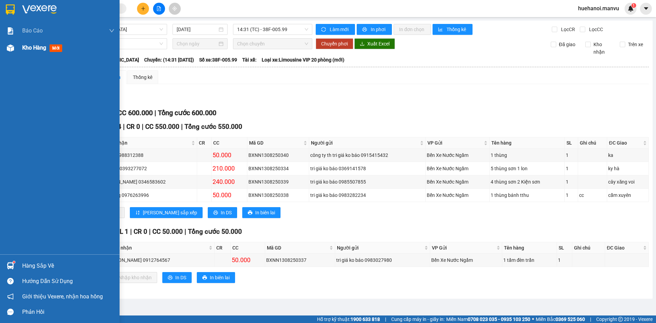
click at [32, 43] on div "Kho hàng mới" at bounding box center [43, 47] width 43 height 9
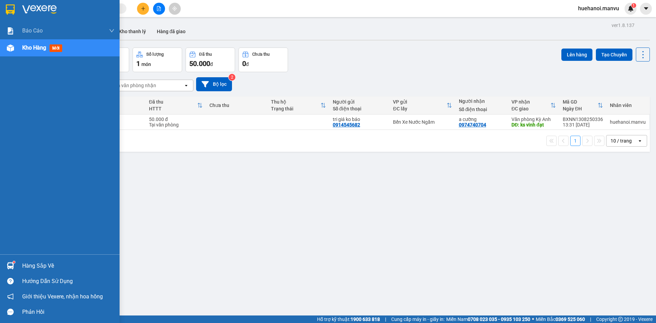
click at [31, 268] on div "Hàng sắp về" at bounding box center [68, 266] width 92 height 10
click at [8, 161] on div "Báo cáo 1. Chi tiết đơn hàng toàn nhà xe 2. Báo cáo doanh thu các văn phòng ( k…" at bounding box center [60, 161] width 120 height 323
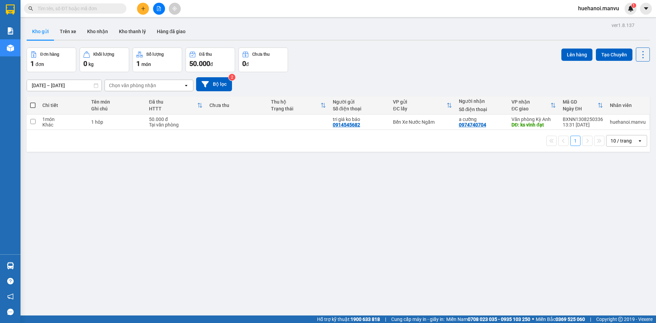
click at [140, 5] on button at bounding box center [143, 9] width 12 height 12
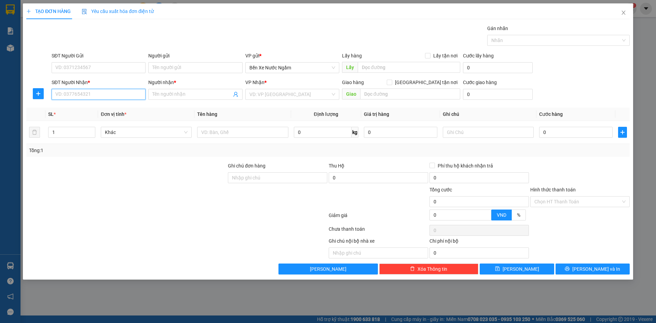
click at [114, 94] on input "SĐT Người Nhận *" at bounding box center [99, 94] width 94 height 11
click at [113, 94] on input "4301" at bounding box center [99, 94] width 94 height 11
drag, startPoint x: 84, startPoint y: 109, endPoint x: 100, endPoint y: 82, distance: 31.2
click at [92, 103] on div "0973904301 - linh" at bounding box center [99, 108] width 94 height 11
click at [101, 70] on input "SĐT Người Gửi" at bounding box center [99, 67] width 94 height 11
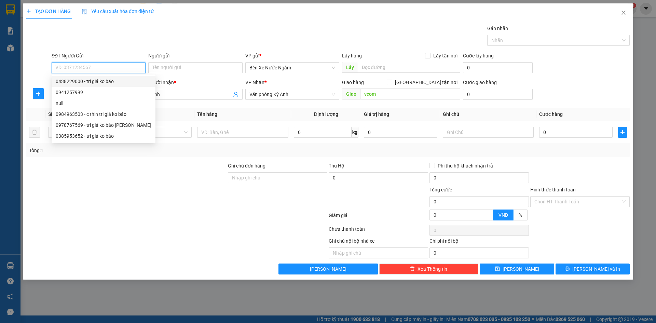
click at [95, 80] on div "0438229000 - tri giá ko báo" at bounding box center [104, 82] width 96 height 8
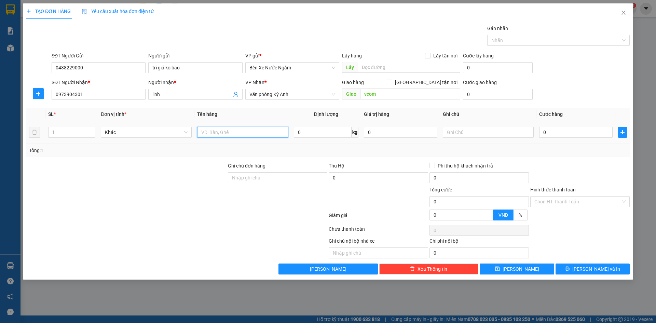
click at [238, 131] on input "text" at bounding box center [242, 132] width 91 height 11
click at [575, 132] on input "0" at bounding box center [575, 132] width 73 height 11
click at [568, 199] on input "Hình thức thanh toán" at bounding box center [578, 202] width 86 height 10
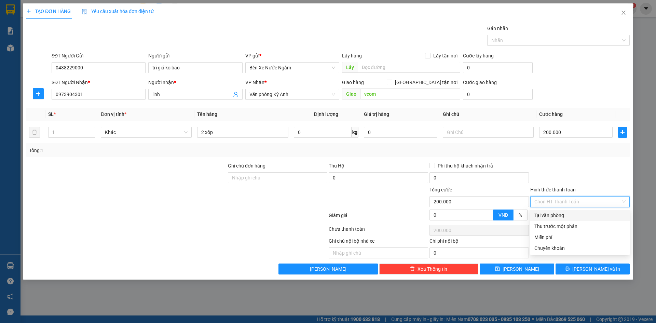
click at [559, 213] on div "Tại văn phòng" at bounding box center [580, 216] width 91 height 8
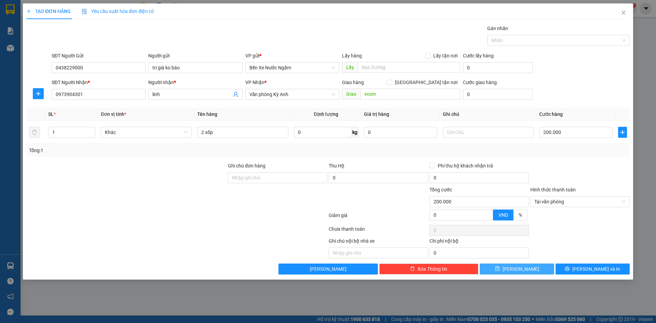
click at [520, 269] on span "[PERSON_NAME]" at bounding box center [521, 269] width 37 height 8
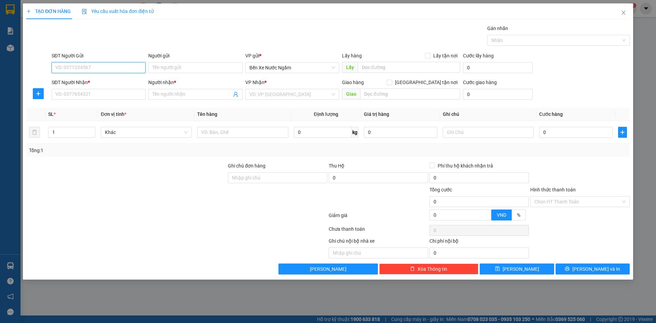
click at [101, 68] on input "SĐT Người Gửi" at bounding box center [99, 67] width 94 height 11
click at [98, 84] on div "0978241111 - tri giá ko báo" at bounding box center [99, 82] width 86 height 8
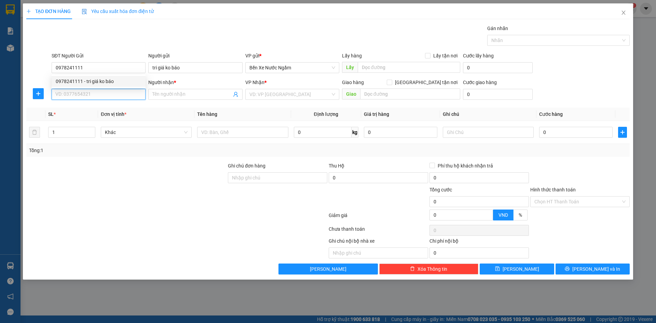
click at [96, 93] on input "SĐT Người Nhận *" at bounding box center [99, 94] width 94 height 11
click at [96, 97] on input "SĐT Người Nhận *" at bounding box center [99, 94] width 94 height 11
click at [90, 109] on div "0983372421 - duyên võ" at bounding box center [99, 108] width 86 height 8
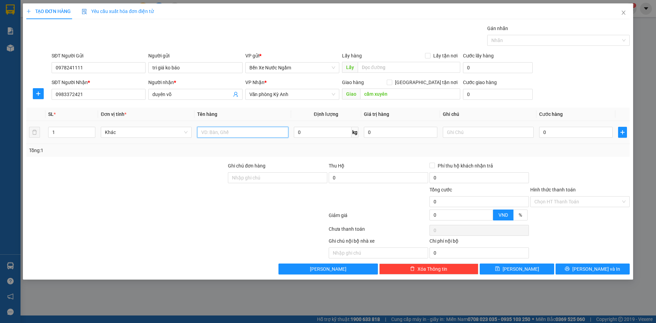
click at [241, 135] on input "text" at bounding box center [242, 132] width 91 height 11
click at [563, 129] on input "0" at bounding box center [575, 132] width 73 height 11
click at [570, 271] on icon "printer" at bounding box center [567, 268] width 5 height 5
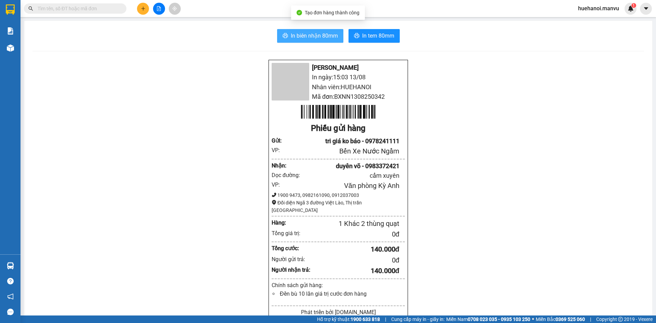
click at [311, 35] on span "In biên nhận 80mm" at bounding box center [314, 35] width 47 height 9
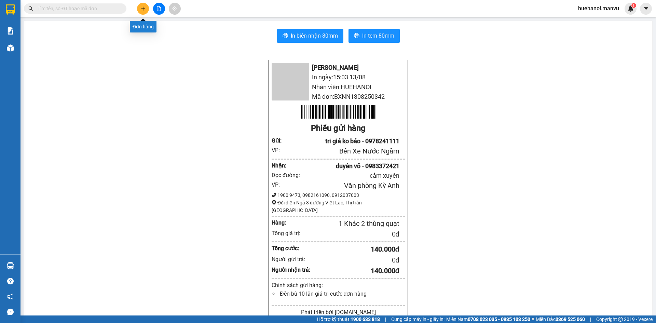
click at [142, 9] on icon "plus" at bounding box center [143, 8] width 5 height 5
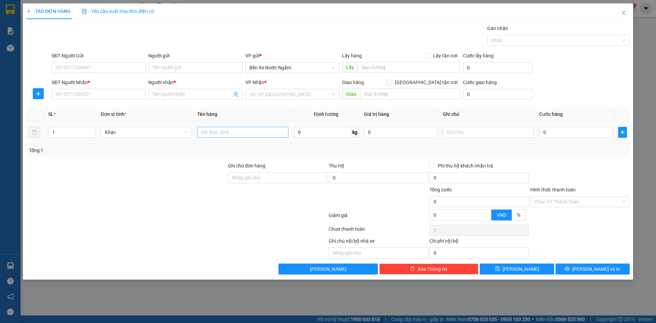
drag, startPoint x: 235, startPoint y: 126, endPoint x: 230, endPoint y: 137, distance: 11.9
click at [234, 133] on div at bounding box center [242, 132] width 91 height 14
click at [230, 137] on input "text" at bounding box center [242, 132] width 91 height 11
click at [113, 95] on input "SĐT Người Nhận *" at bounding box center [99, 94] width 94 height 11
click at [113, 95] on input "965" at bounding box center [99, 94] width 94 height 11
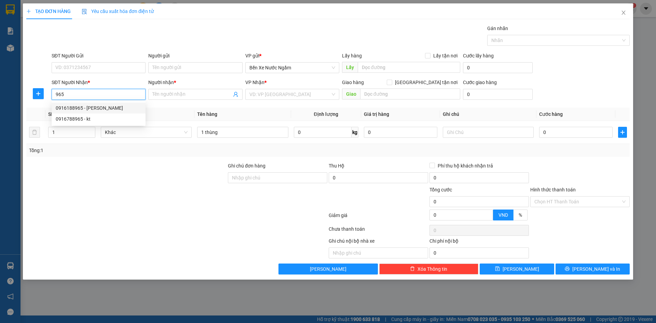
click at [88, 106] on div "0916188965 - [PERSON_NAME]" at bounding box center [99, 108] width 86 height 8
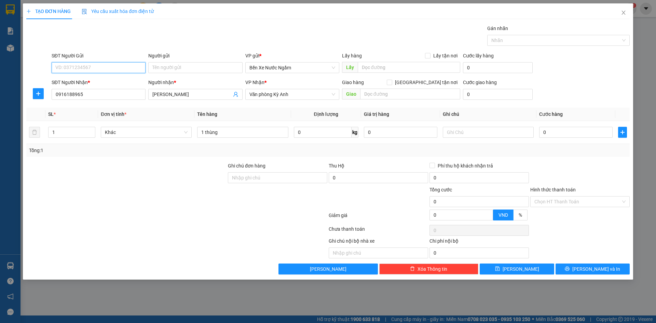
click at [106, 69] on input "SĐT Người Gửi" at bounding box center [99, 67] width 94 height 11
click at [103, 83] on div "0393548972 - tri giá ko báo" at bounding box center [99, 82] width 86 height 8
click at [573, 132] on input "0" at bounding box center [575, 132] width 73 height 11
click at [589, 271] on span "[PERSON_NAME] và In" at bounding box center [597, 269] width 48 height 8
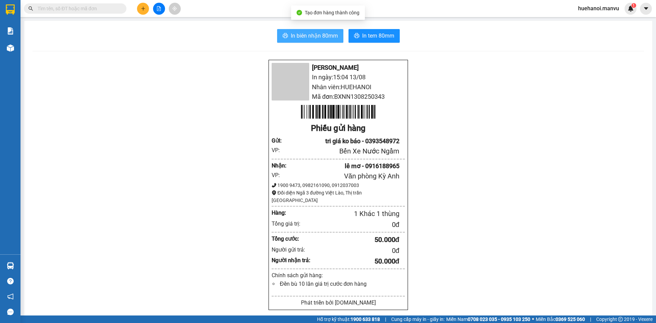
click at [304, 37] on span "In biên nhận 80mm" at bounding box center [314, 35] width 47 height 9
click at [323, 39] on span "In biên nhận 80mm" at bounding box center [314, 35] width 47 height 9
